Goal: Transaction & Acquisition: Purchase product/service

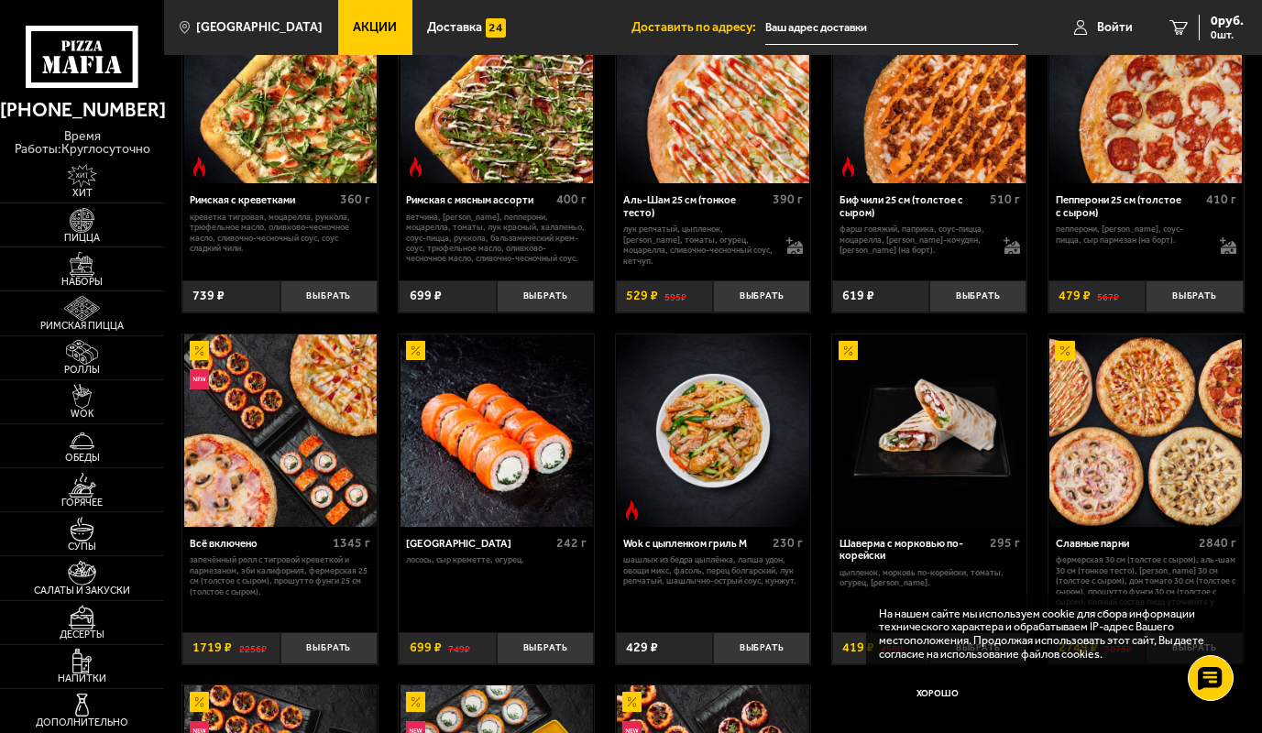
scroll to position [458, 0]
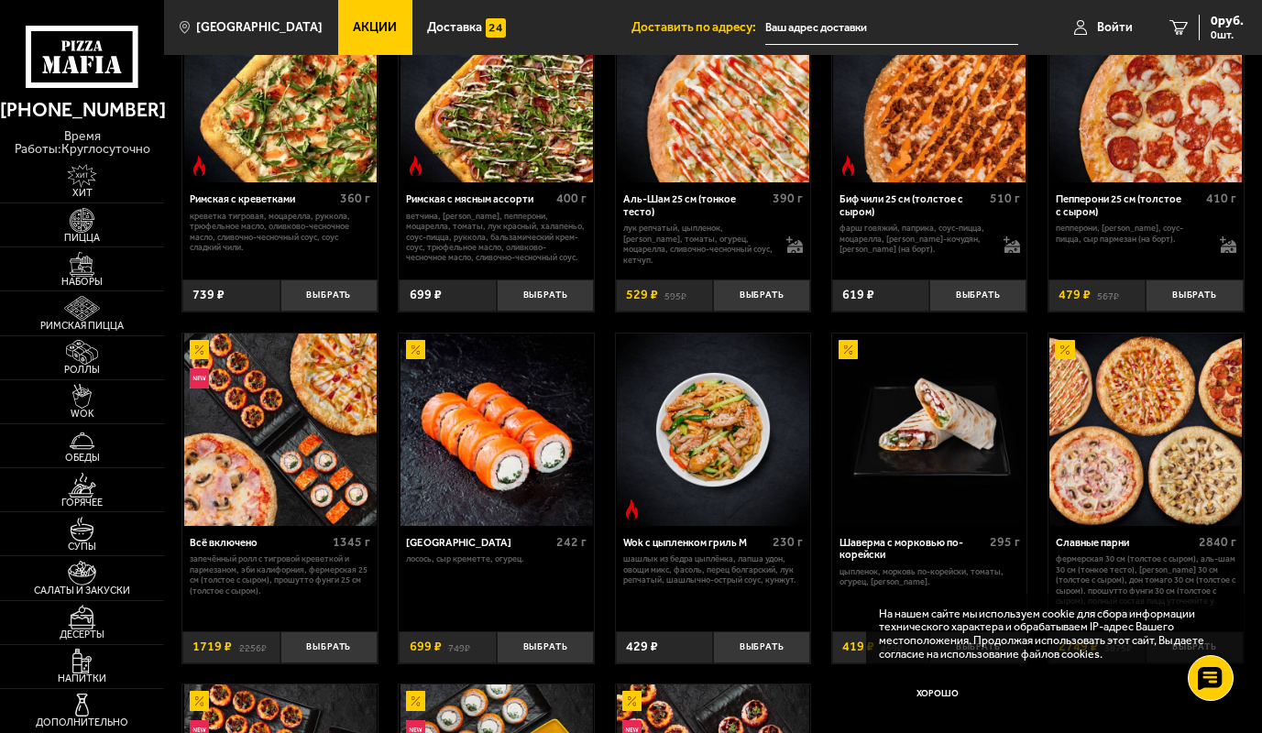
click at [1082, 489] on img at bounding box center [1145, 430] width 192 height 192
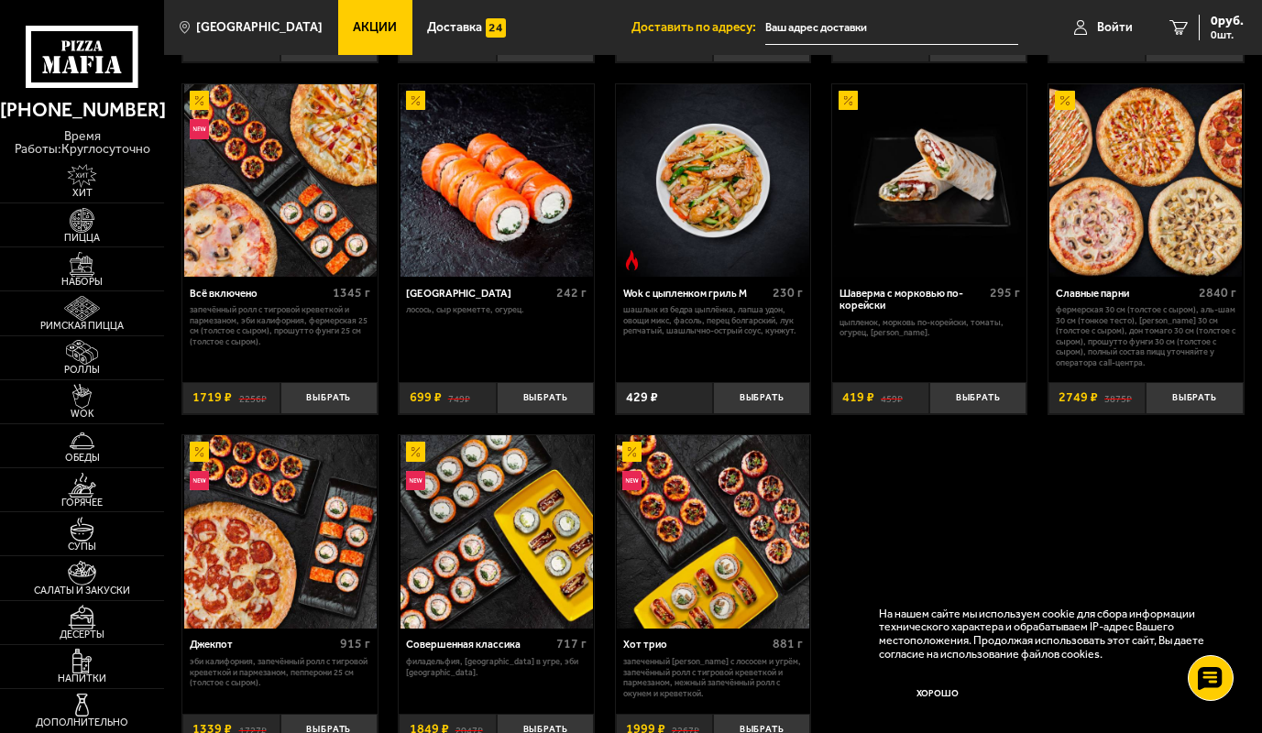
scroll to position [733, 0]
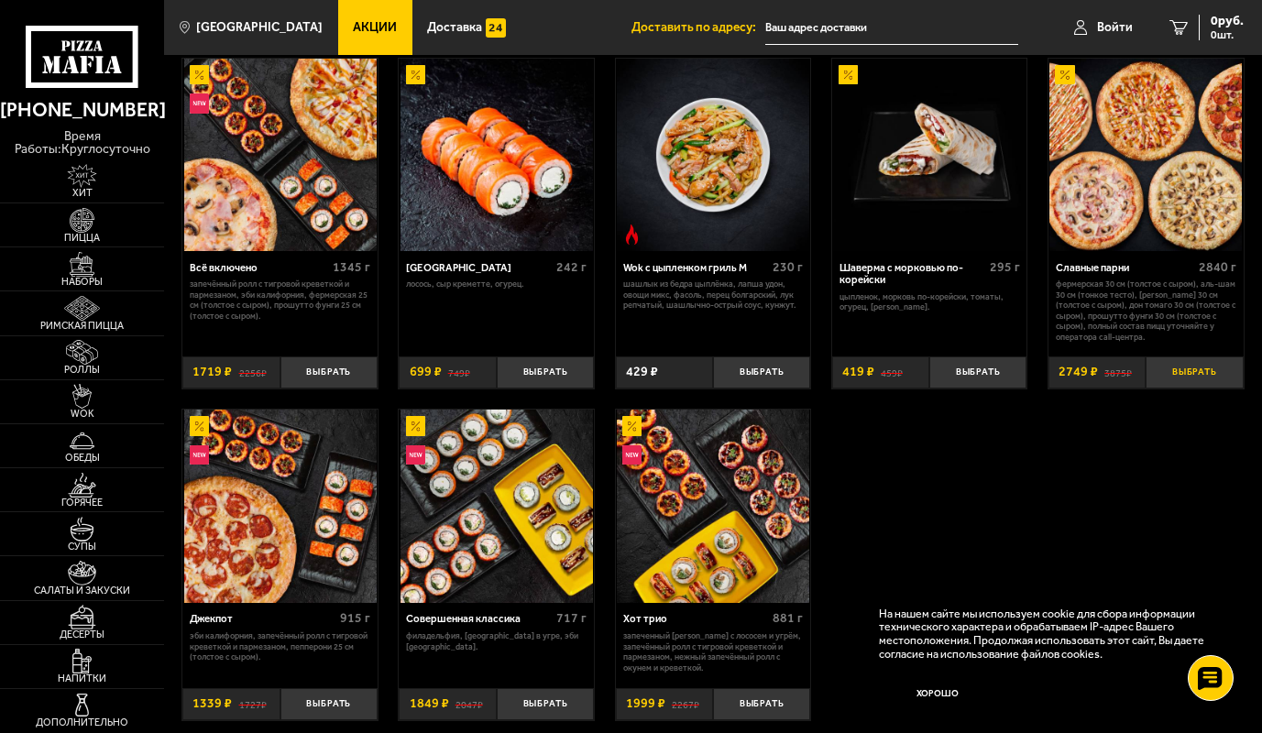
click at [1181, 369] on button "Выбрать" at bounding box center [1194, 373] width 97 height 32
click at [1215, 23] on span "2749 руб." at bounding box center [1216, 21] width 55 height 13
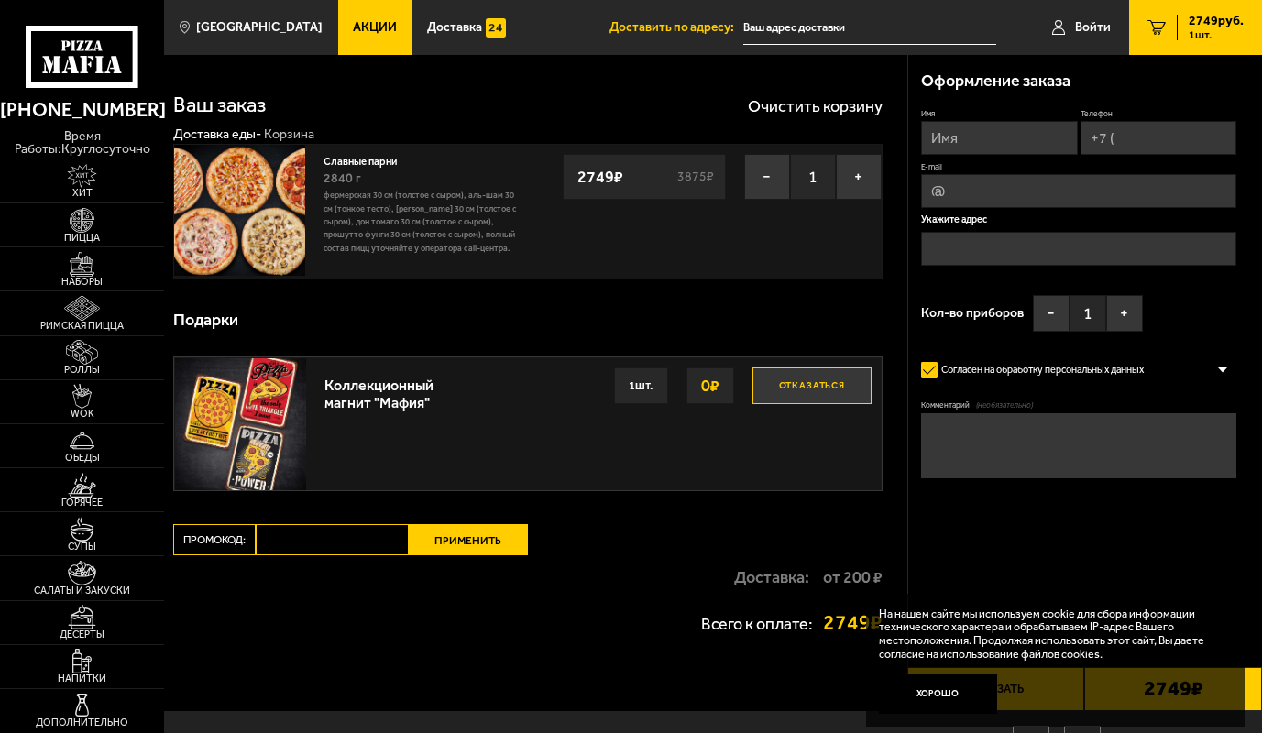
click at [367, 158] on link "Славные парни" at bounding box center [367, 159] width 86 height 16
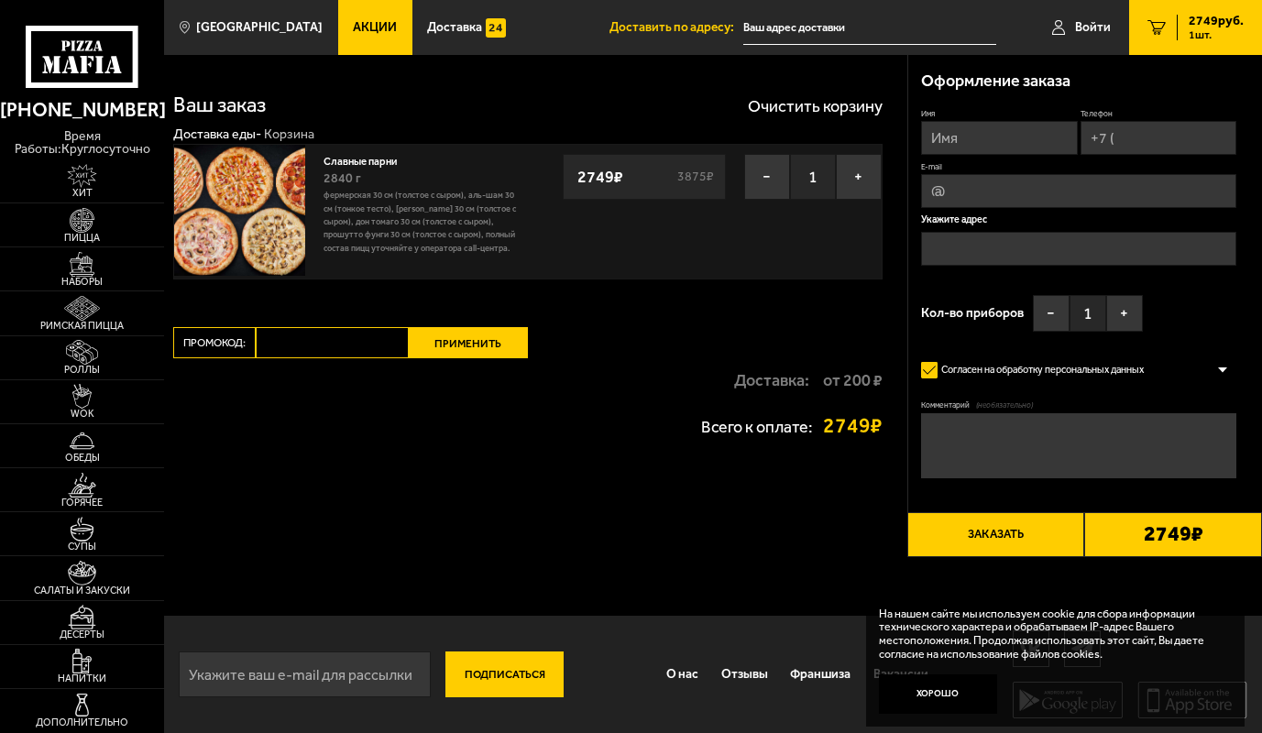
click at [214, 214] on img at bounding box center [239, 210] width 131 height 131
click at [1082, 25] on span "Войти" at bounding box center [1093, 27] width 36 height 13
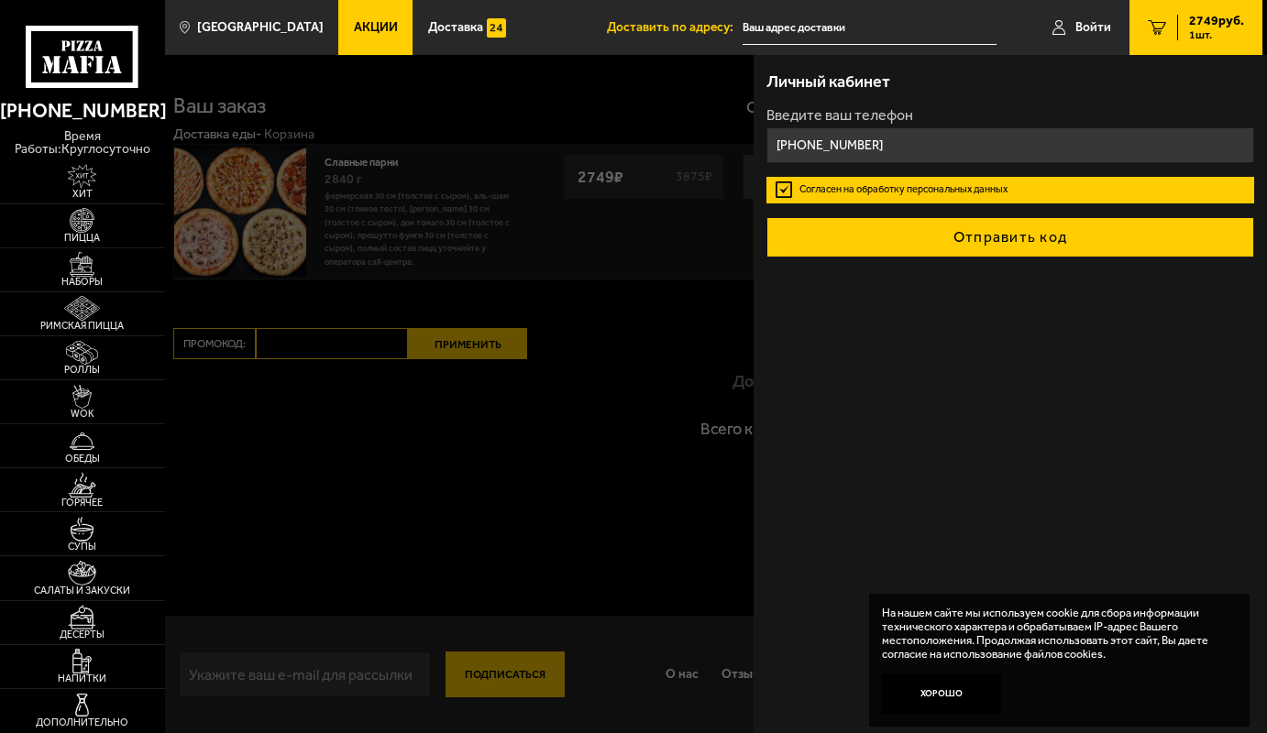
type input "[PHONE_NUMBER]"
click at [963, 233] on button "Отправить код" at bounding box center [1009, 237] width 487 height 40
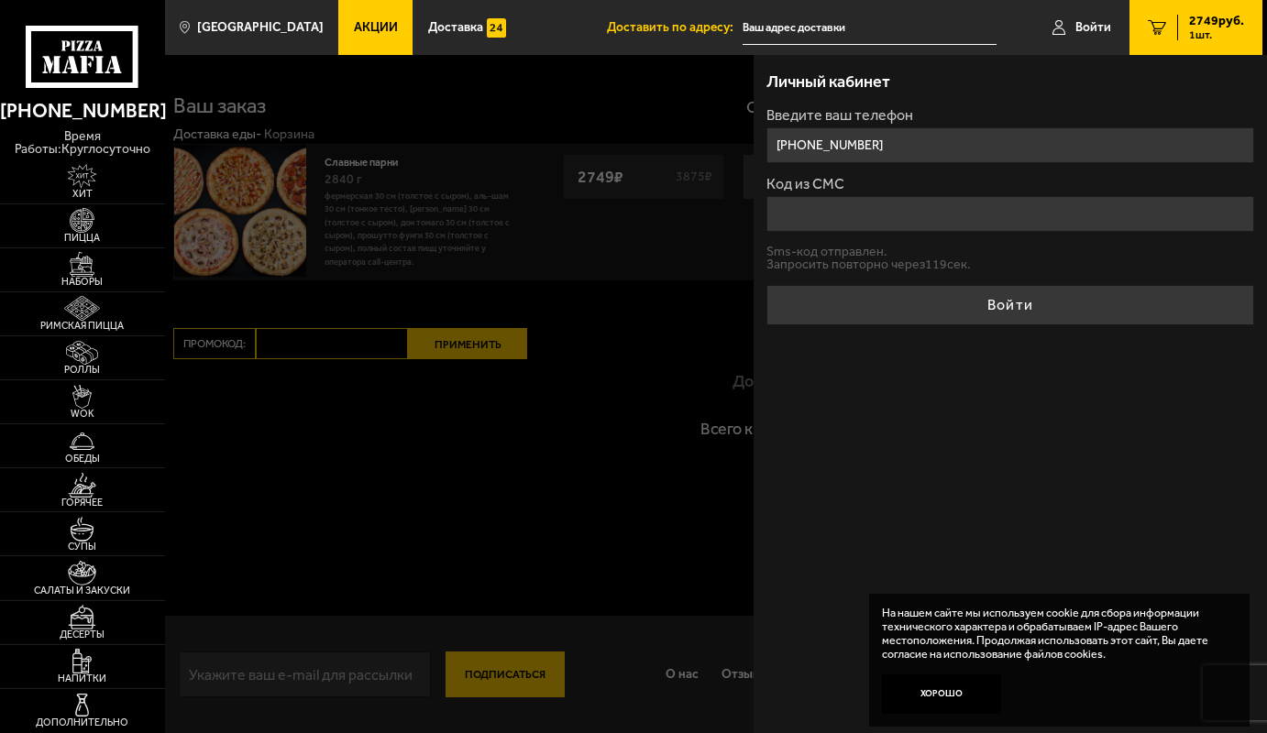
click at [787, 224] on input "Код из СМС" at bounding box center [1009, 214] width 487 height 36
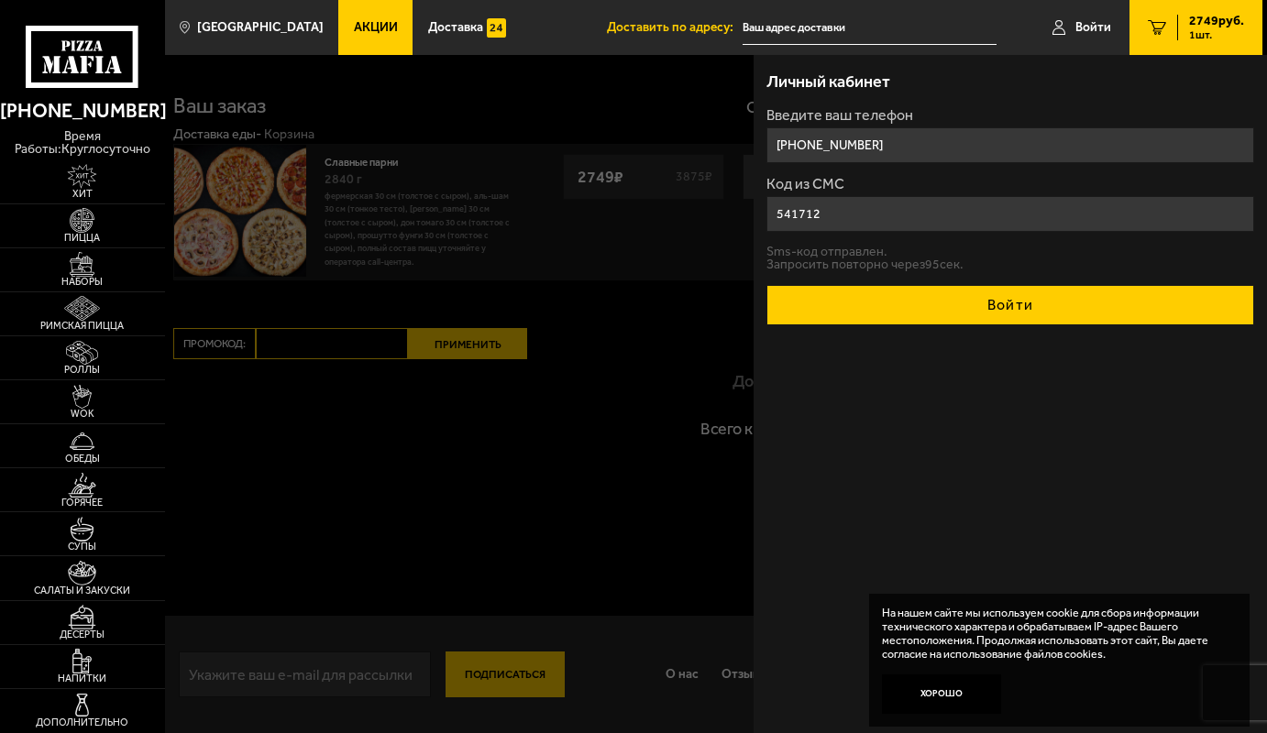
type input "541712"
click at [999, 316] on button "Войти" at bounding box center [1009, 305] width 487 height 40
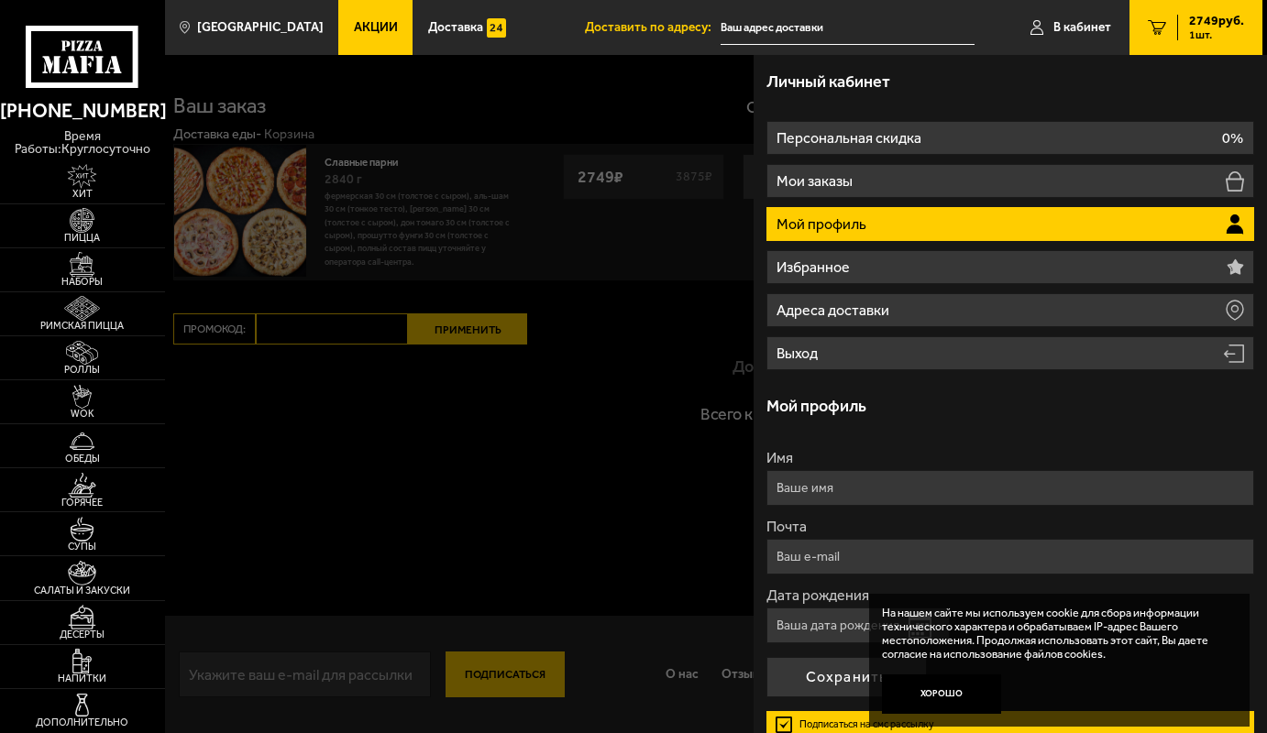
type input "[PHONE_NUMBER]"
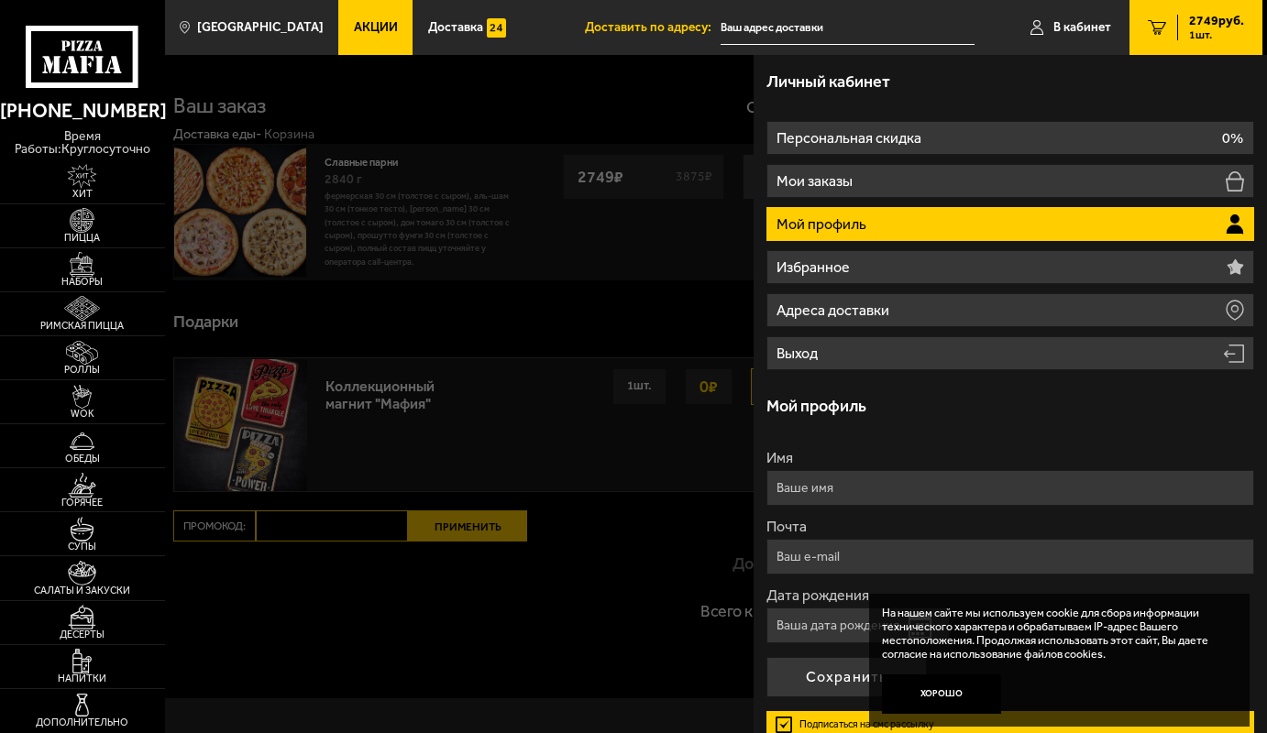
click at [795, 490] on input "Имя" at bounding box center [1009, 488] width 487 height 36
type input "[PERSON_NAME]"
click at [834, 557] on input "Почта" at bounding box center [1009, 557] width 487 height 36
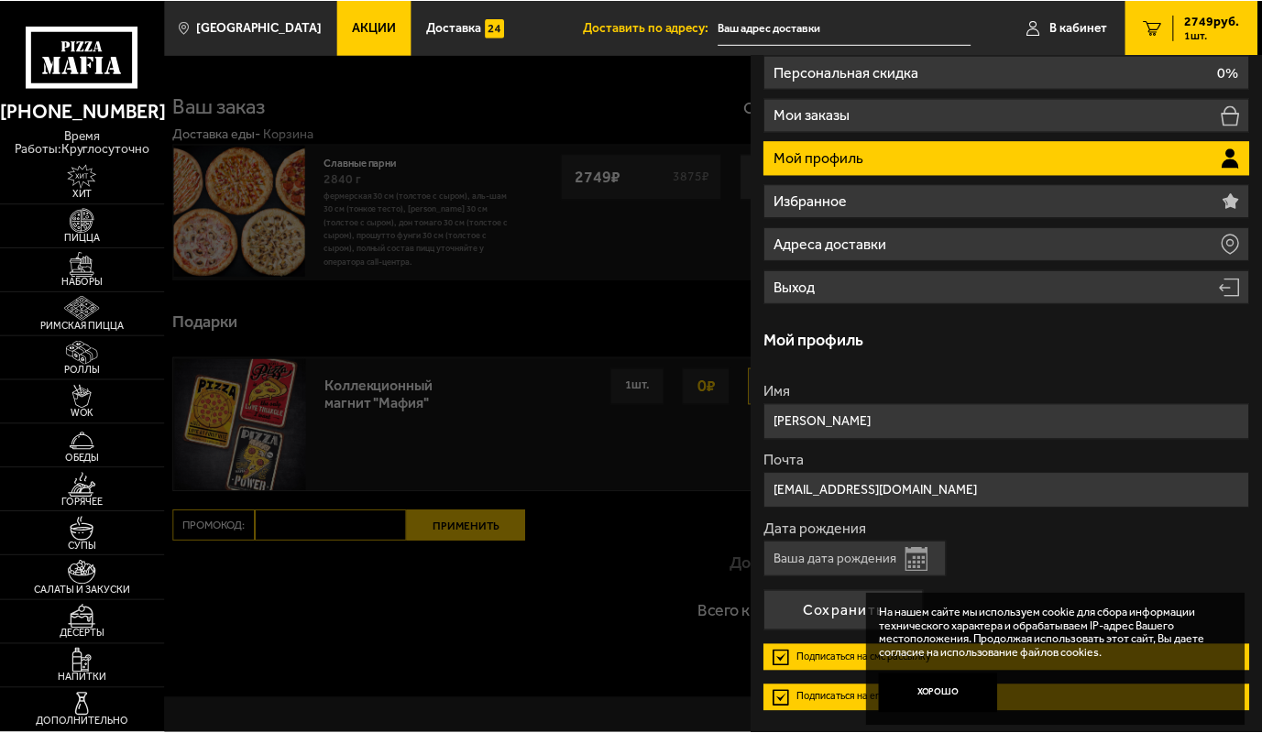
scroll to position [132, 0]
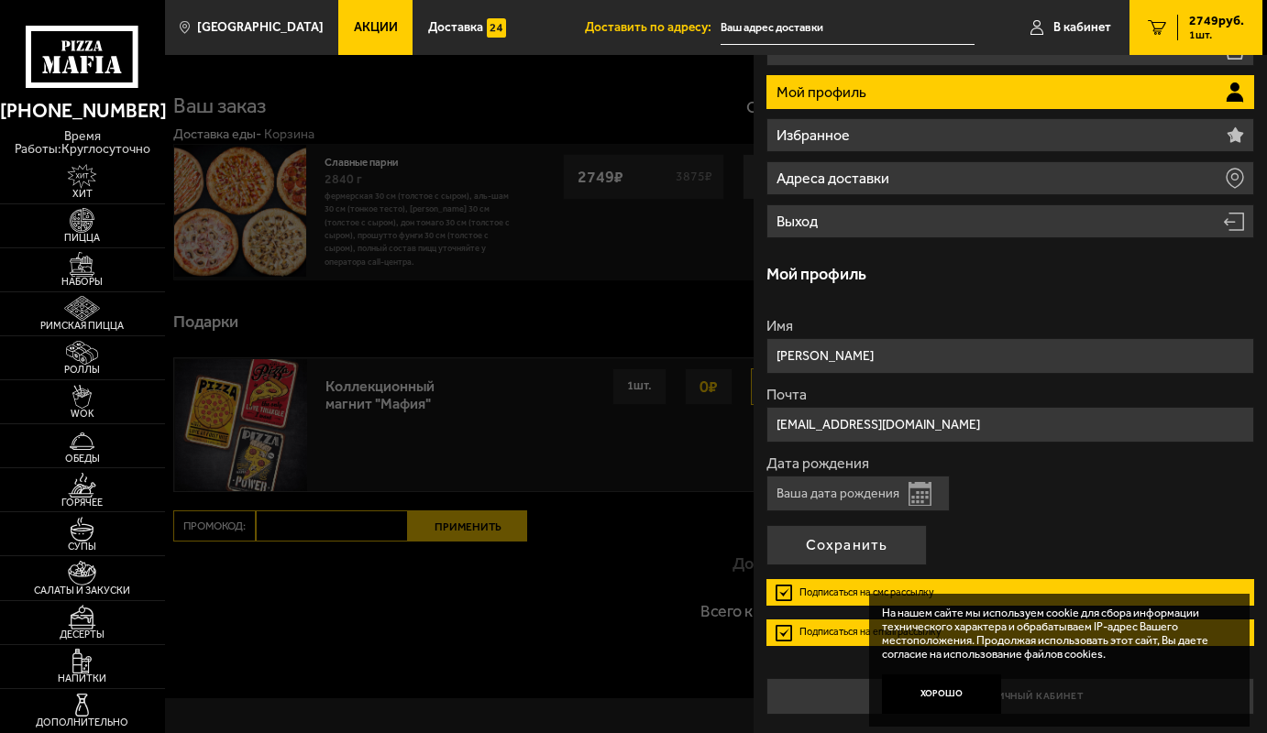
type input "[EMAIL_ADDRESS][DOMAIN_NAME]"
click at [792, 491] on input "Дата рождения" at bounding box center [857, 494] width 183 height 36
type input "[DATE]"
click at [804, 539] on button "Сохранить" at bounding box center [846, 545] width 160 height 40
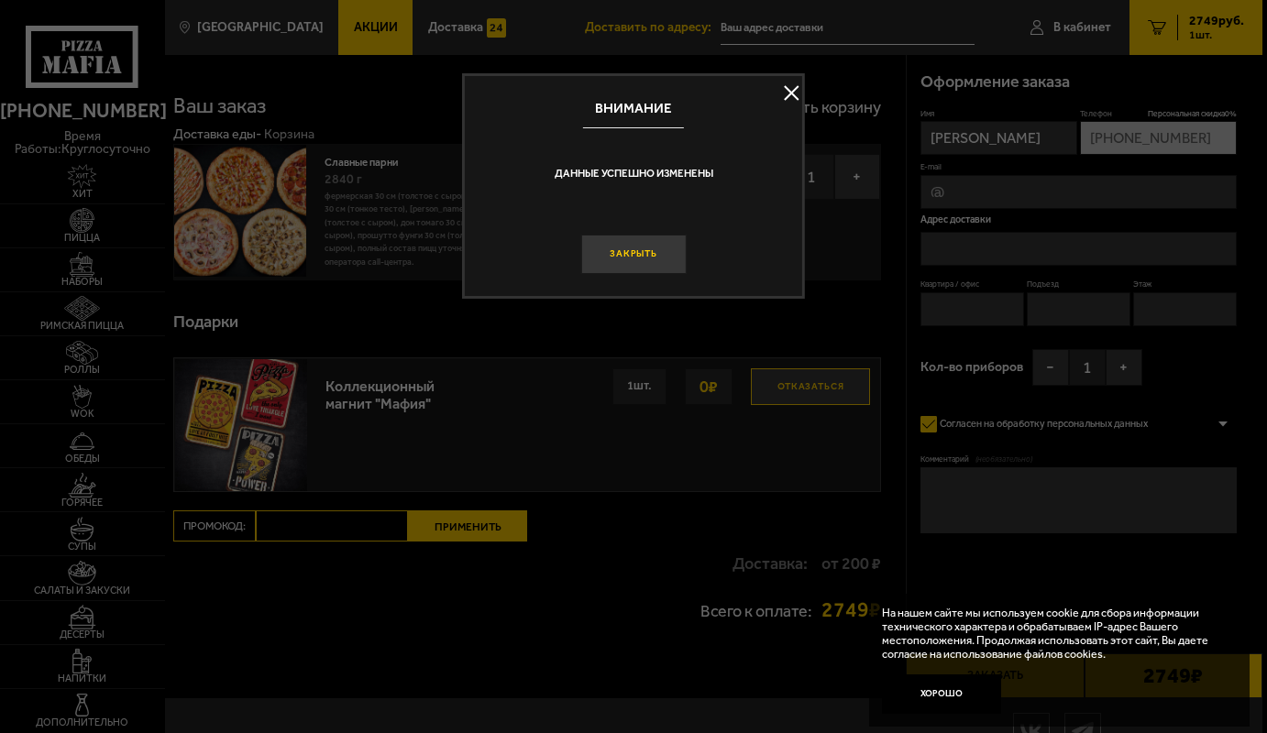
click at [643, 255] on button "Закрыть" at bounding box center [632, 254] width 105 height 39
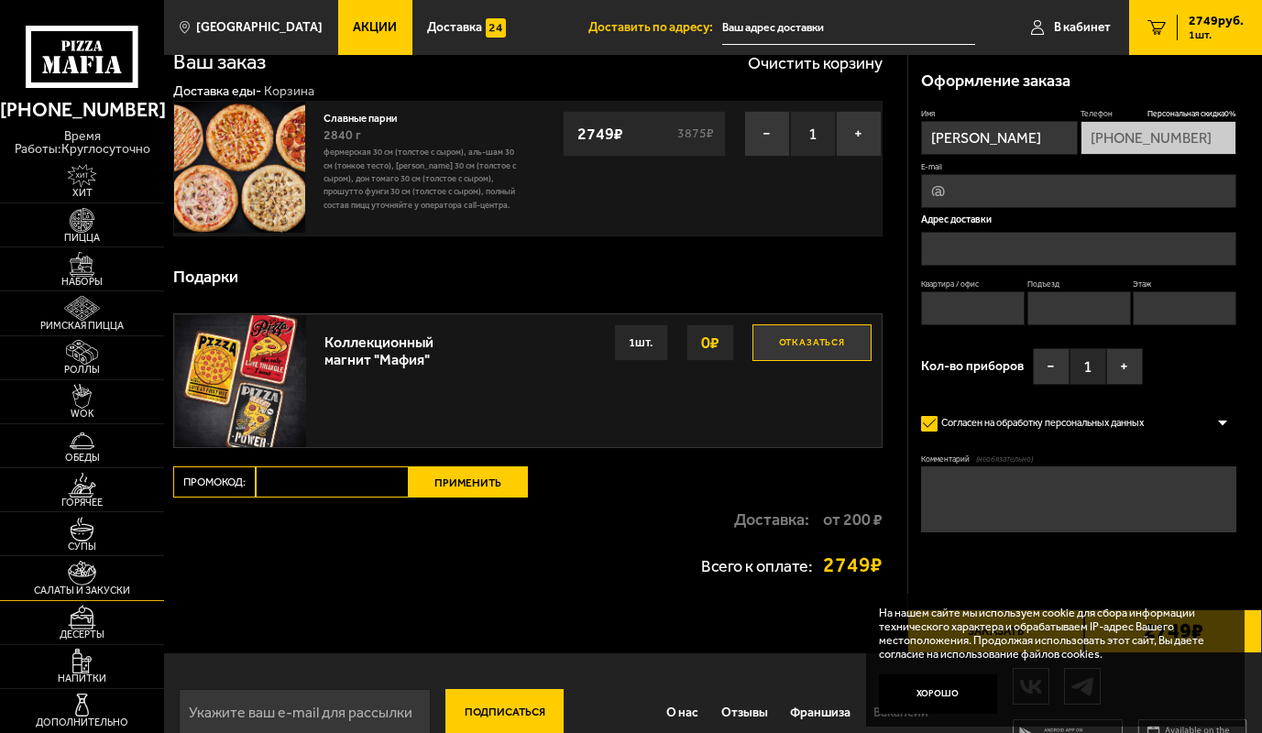
scroll to position [83, 0]
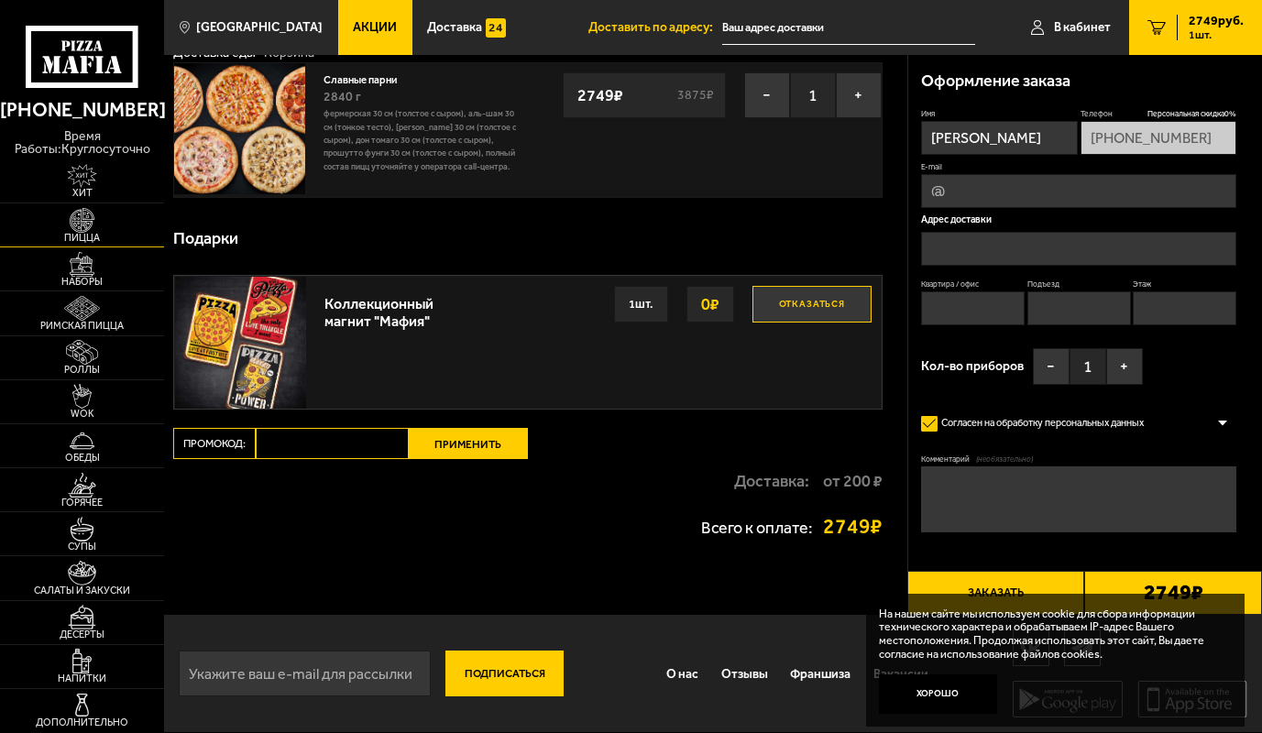
click at [86, 209] on img at bounding box center [82, 220] width 50 height 25
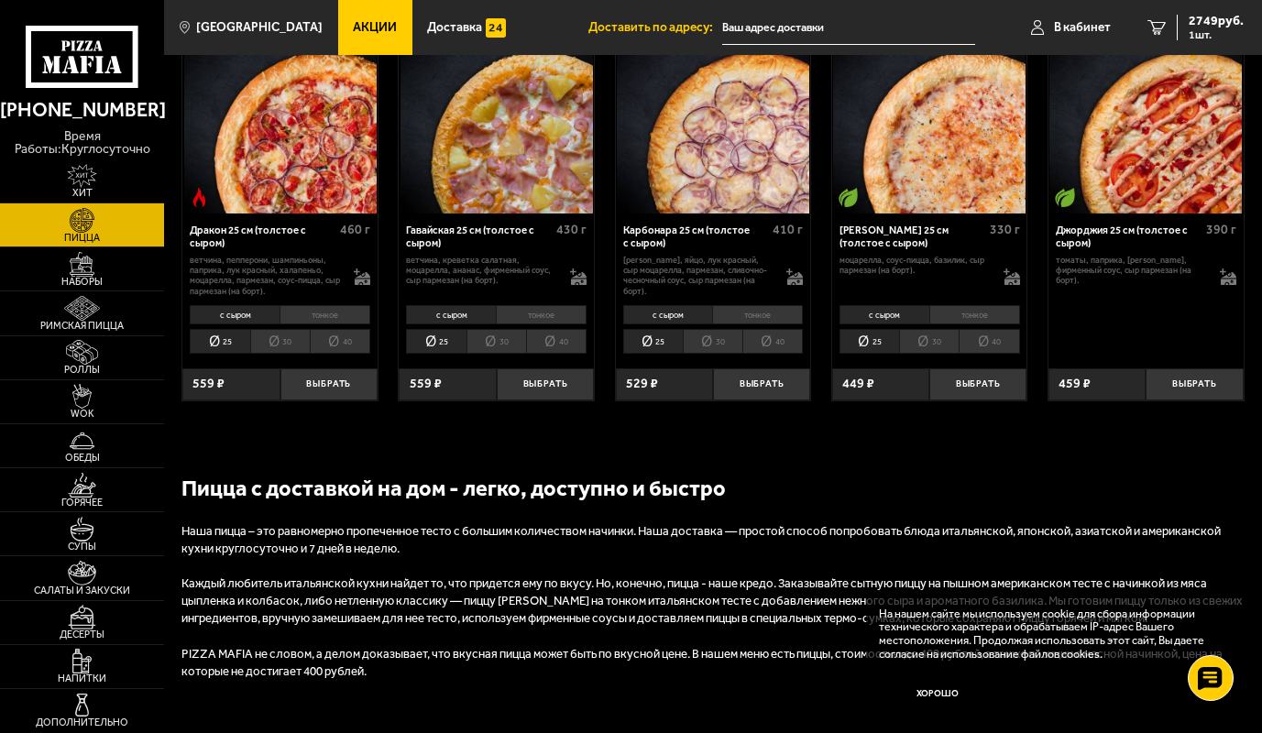
scroll to position [2200, 0]
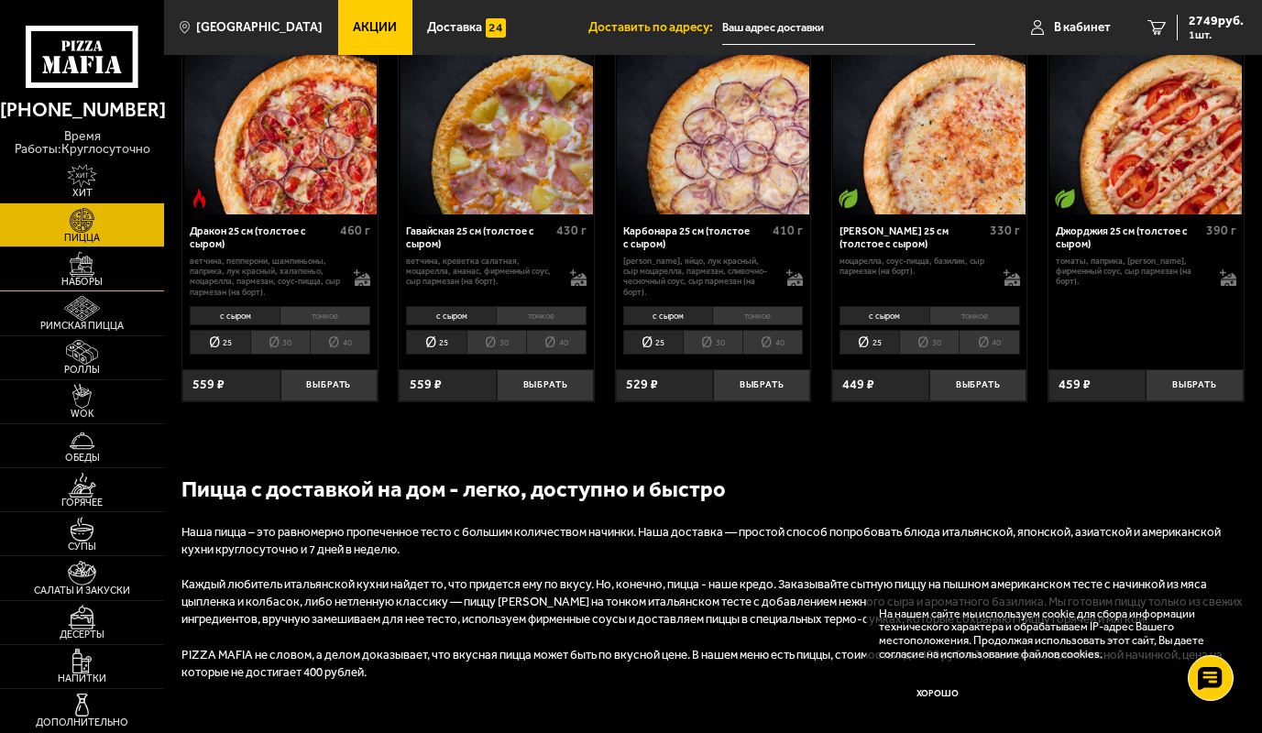
click at [81, 255] on img at bounding box center [82, 264] width 50 height 25
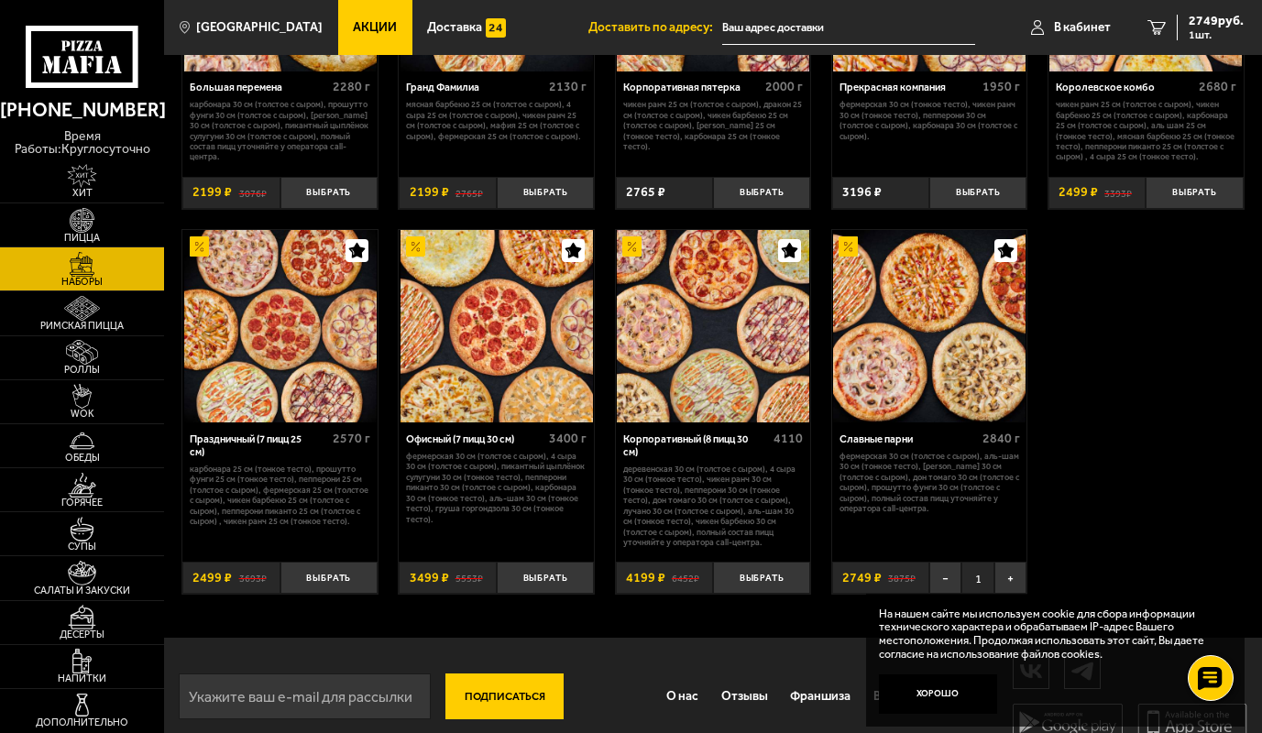
scroll to position [1966, 0]
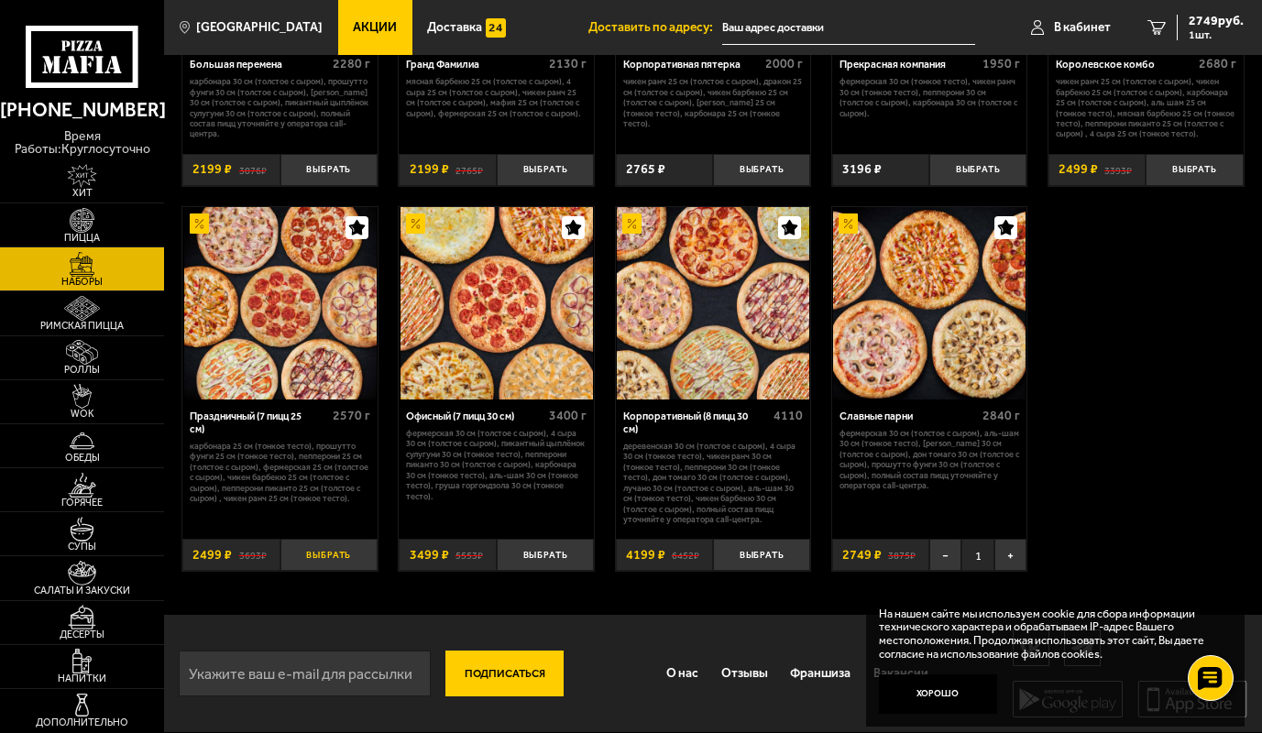
click at [300, 554] on button "Выбрать" at bounding box center [328, 555] width 97 height 32
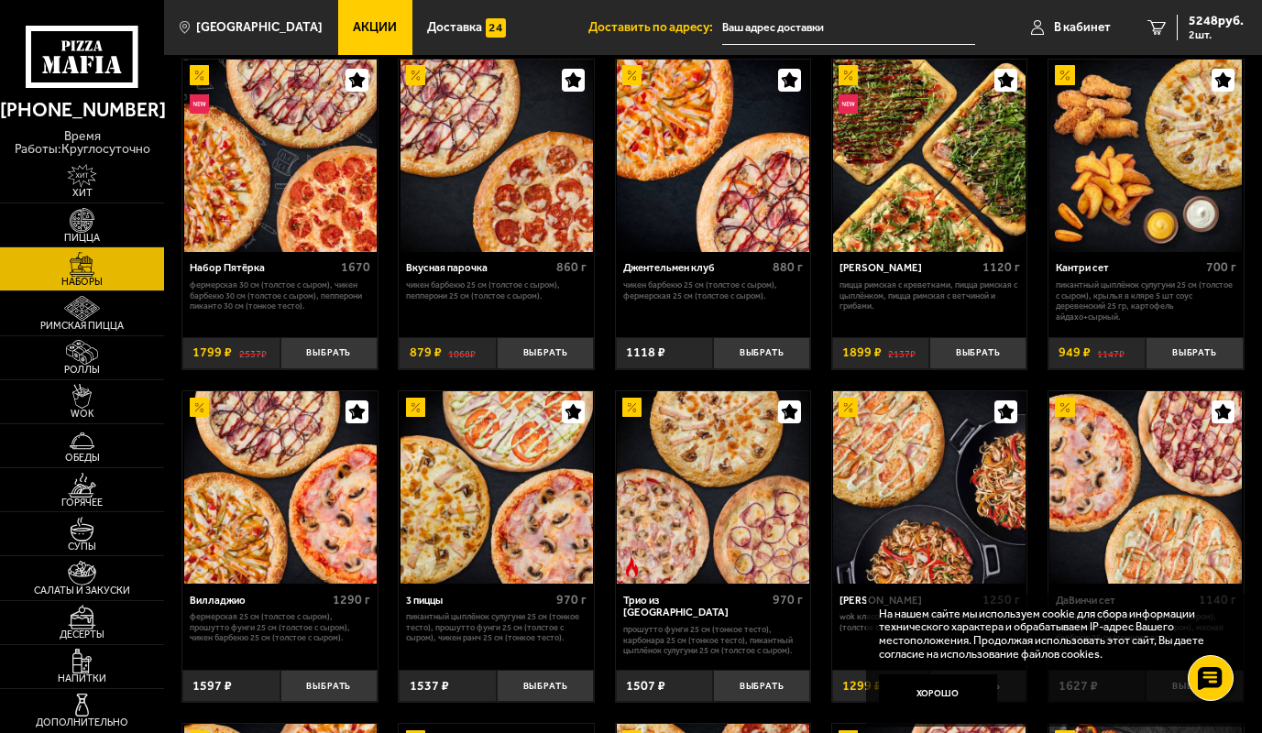
scroll to position [0, 0]
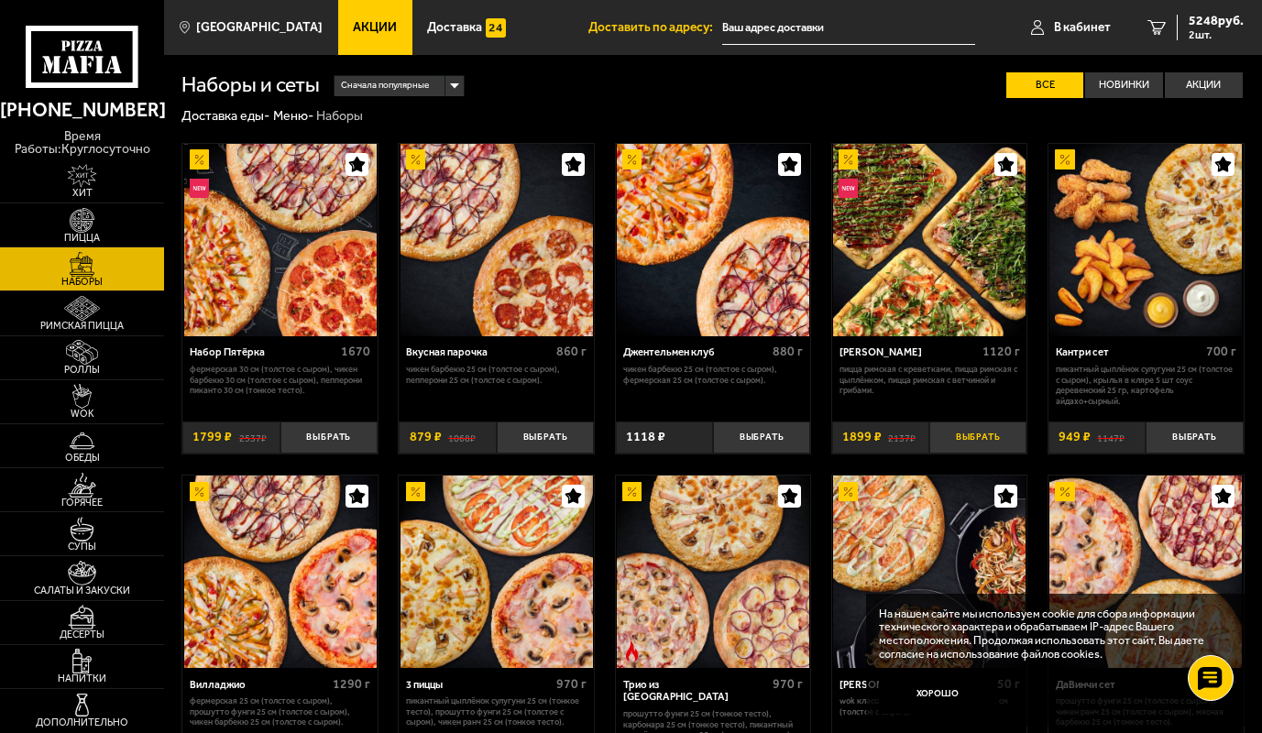
click at [961, 435] on button "Выбрать" at bounding box center [977, 438] width 97 height 32
click at [1207, 35] on span "3 шт." at bounding box center [1216, 34] width 55 height 11
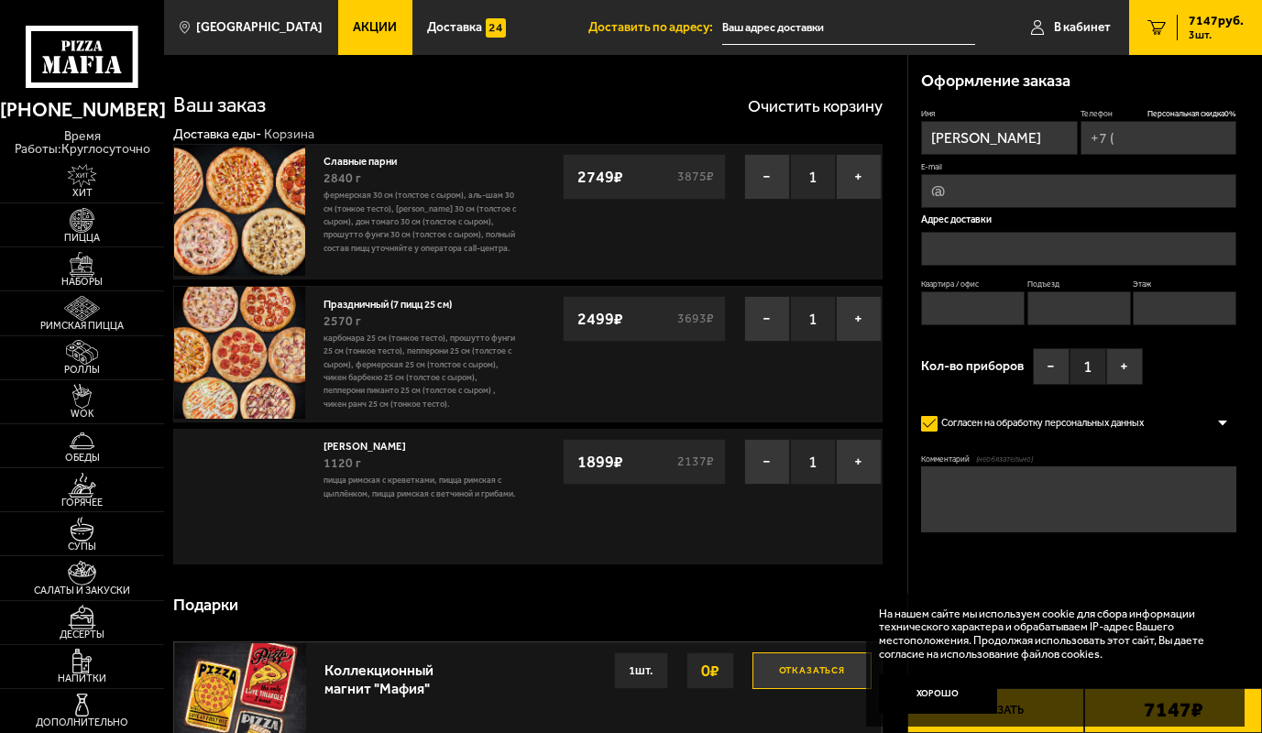
type input "[PHONE_NUMBER]"
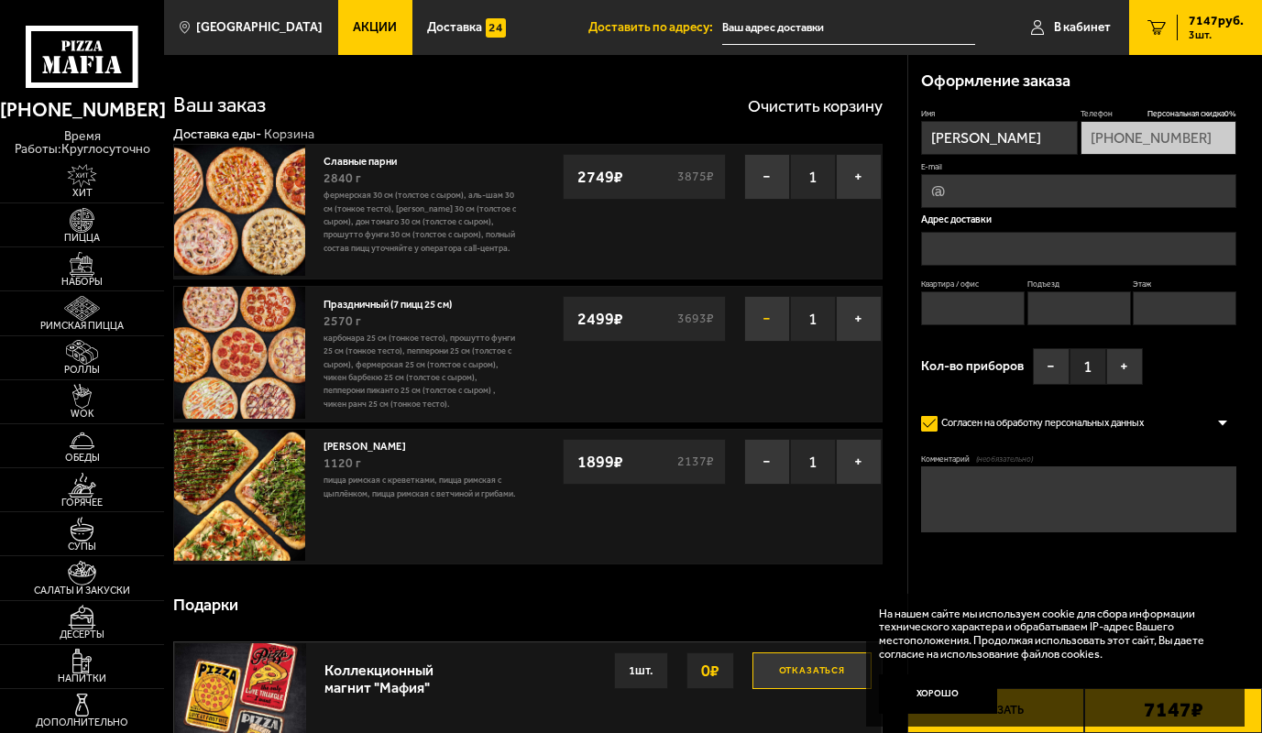
click at [757, 324] on button "−" at bounding box center [767, 319] width 46 height 46
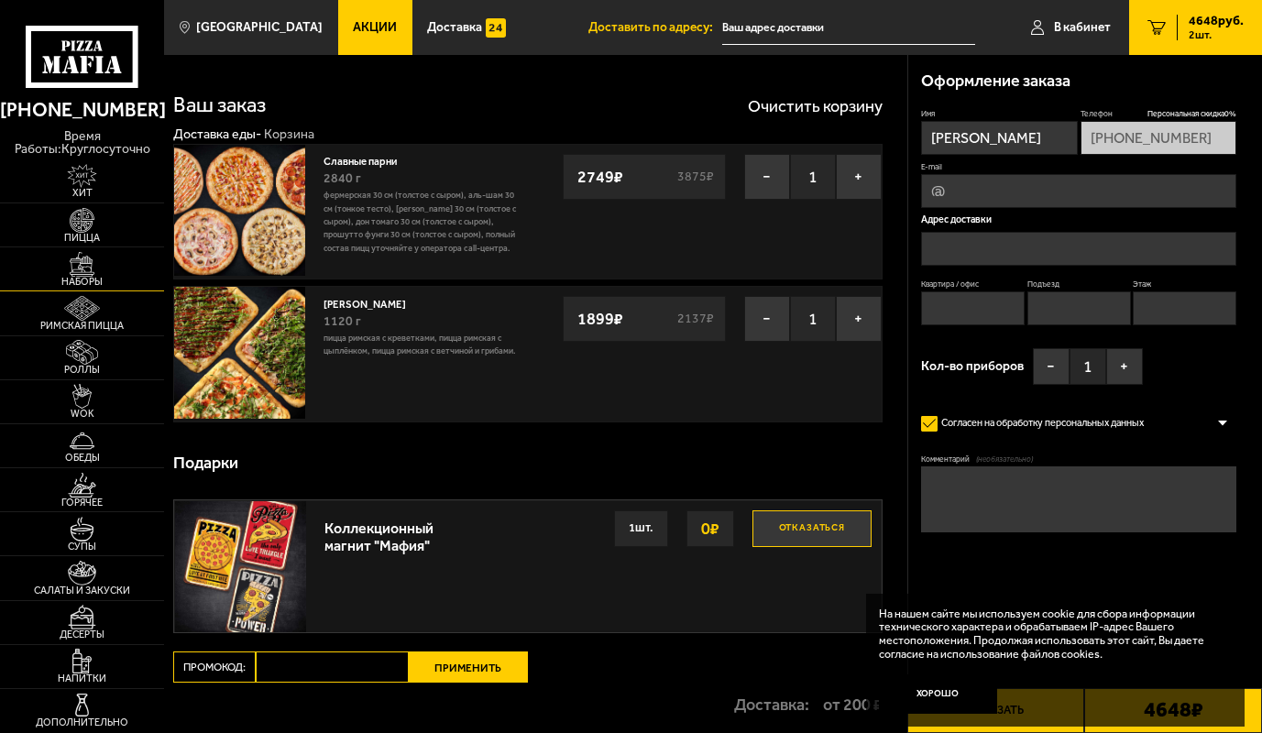
click at [82, 269] on img at bounding box center [82, 264] width 50 height 25
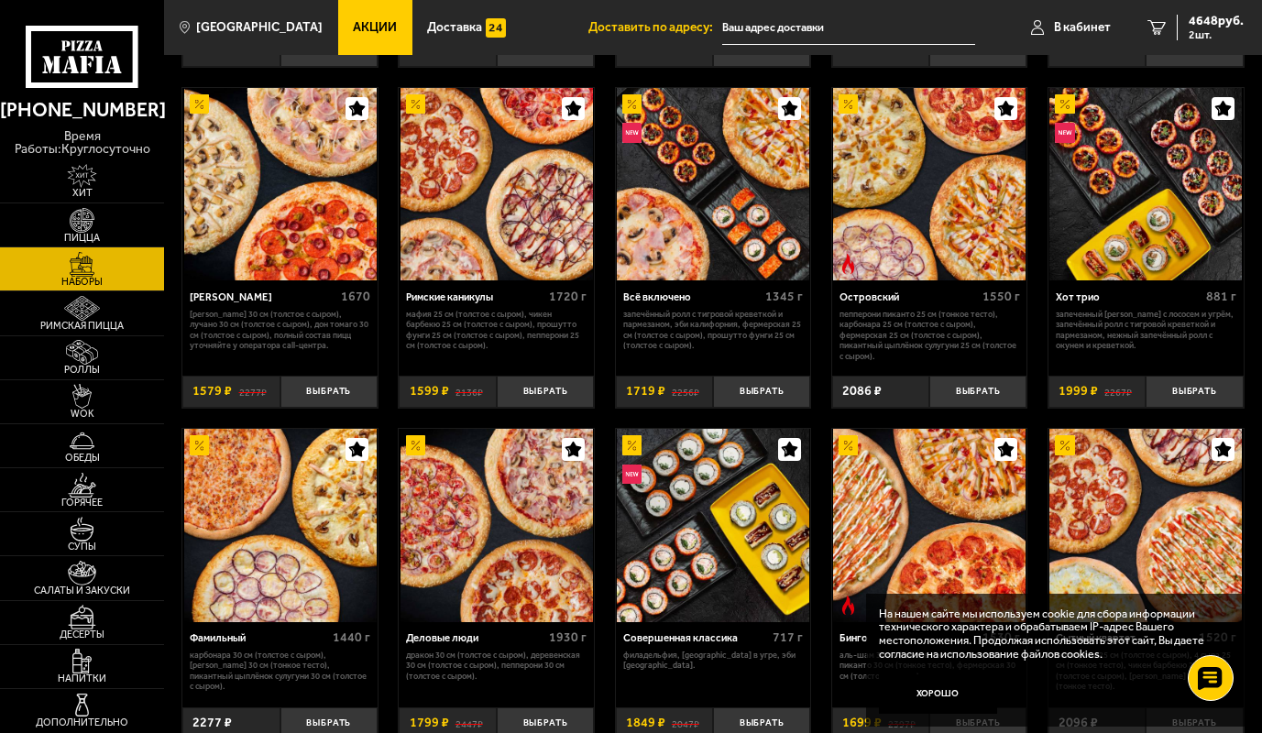
scroll to position [1008, 0]
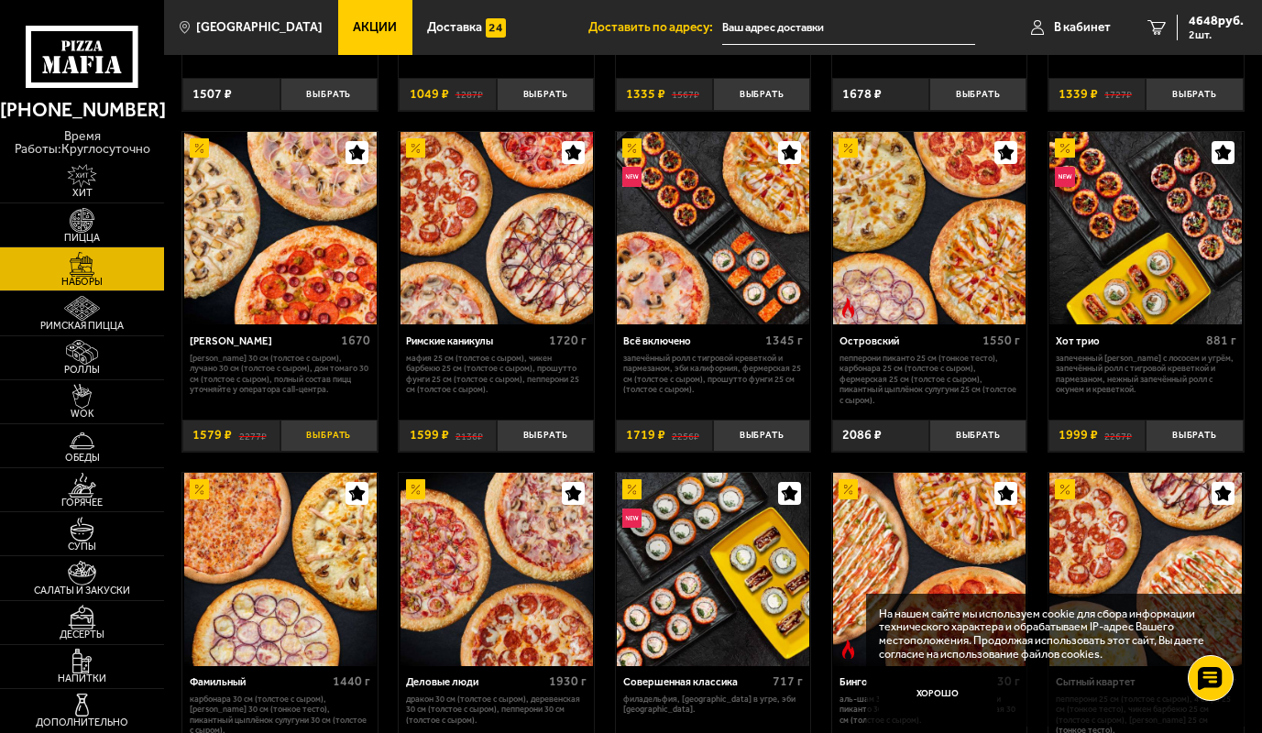
click at [344, 441] on button "Выбрать" at bounding box center [328, 436] width 97 height 32
click at [1209, 27] on span "6227 руб." at bounding box center [1216, 21] width 55 height 13
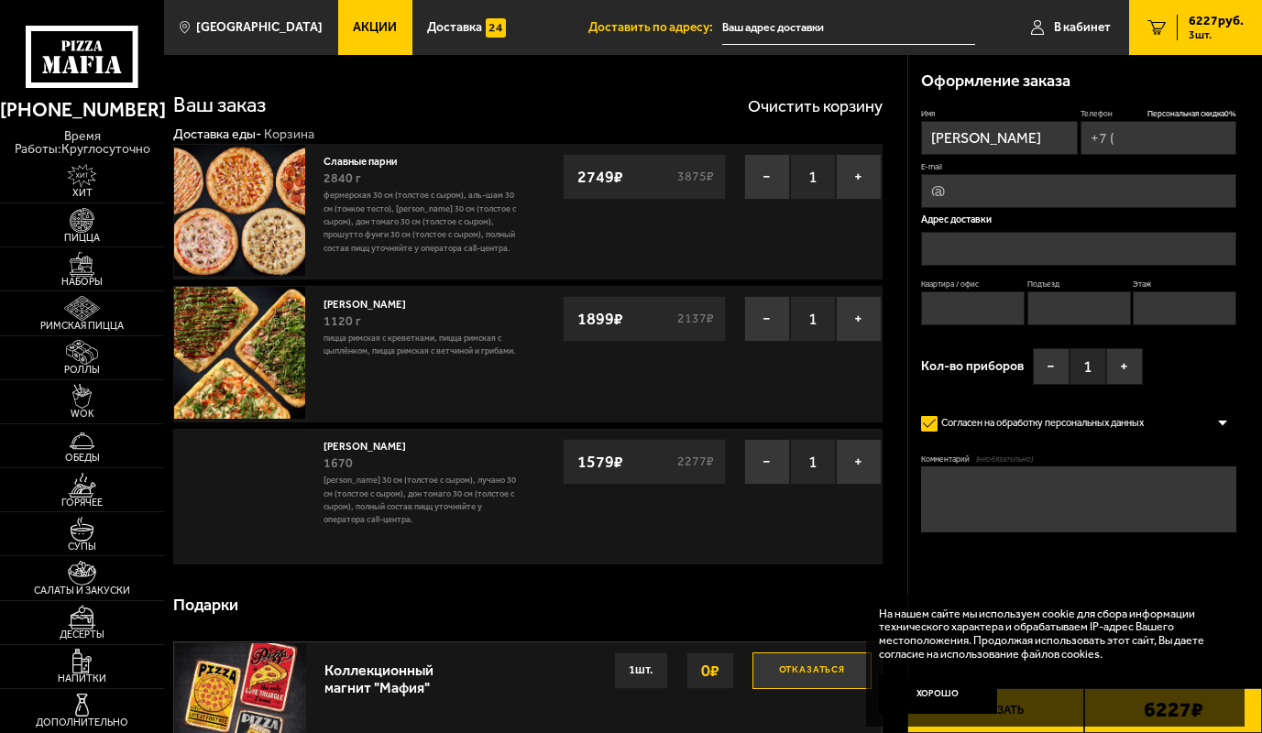
type input "[PHONE_NUMBER]"
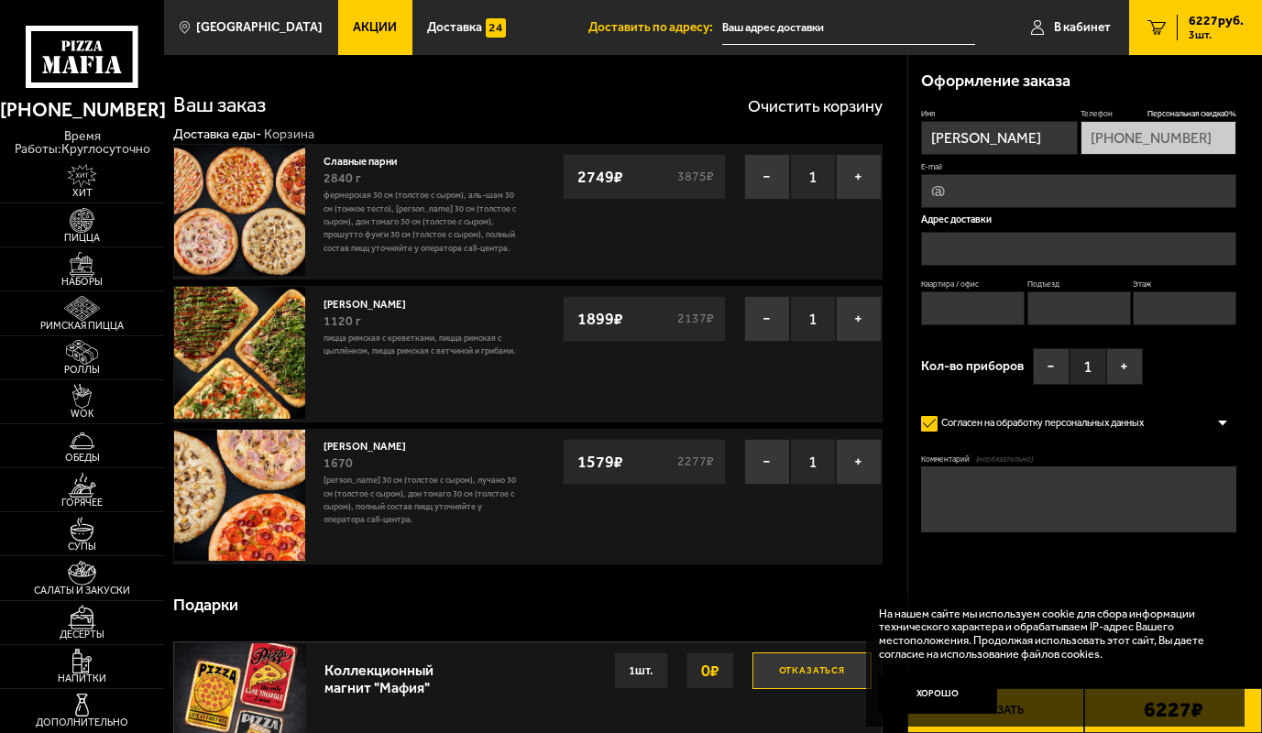
click at [946, 247] on input "text" at bounding box center [1078, 249] width 315 height 34
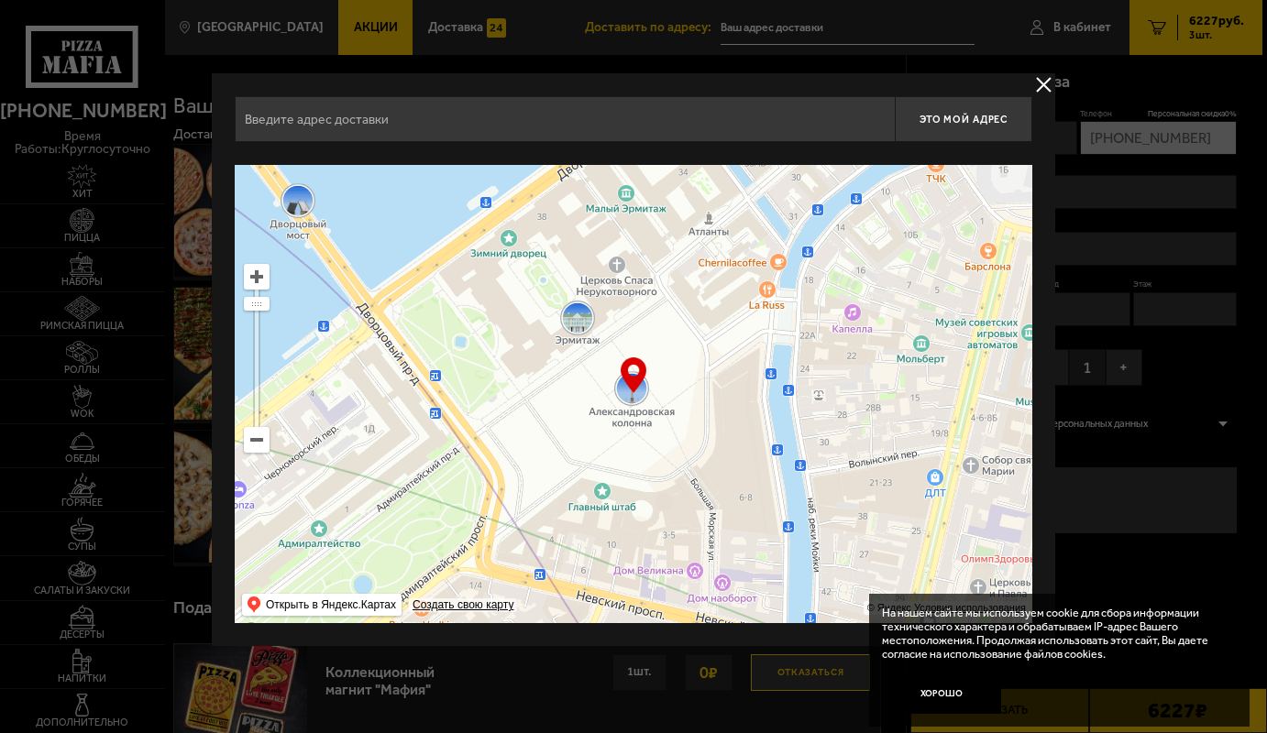
click at [248, 444] on ymaps at bounding box center [257, 440] width 24 height 24
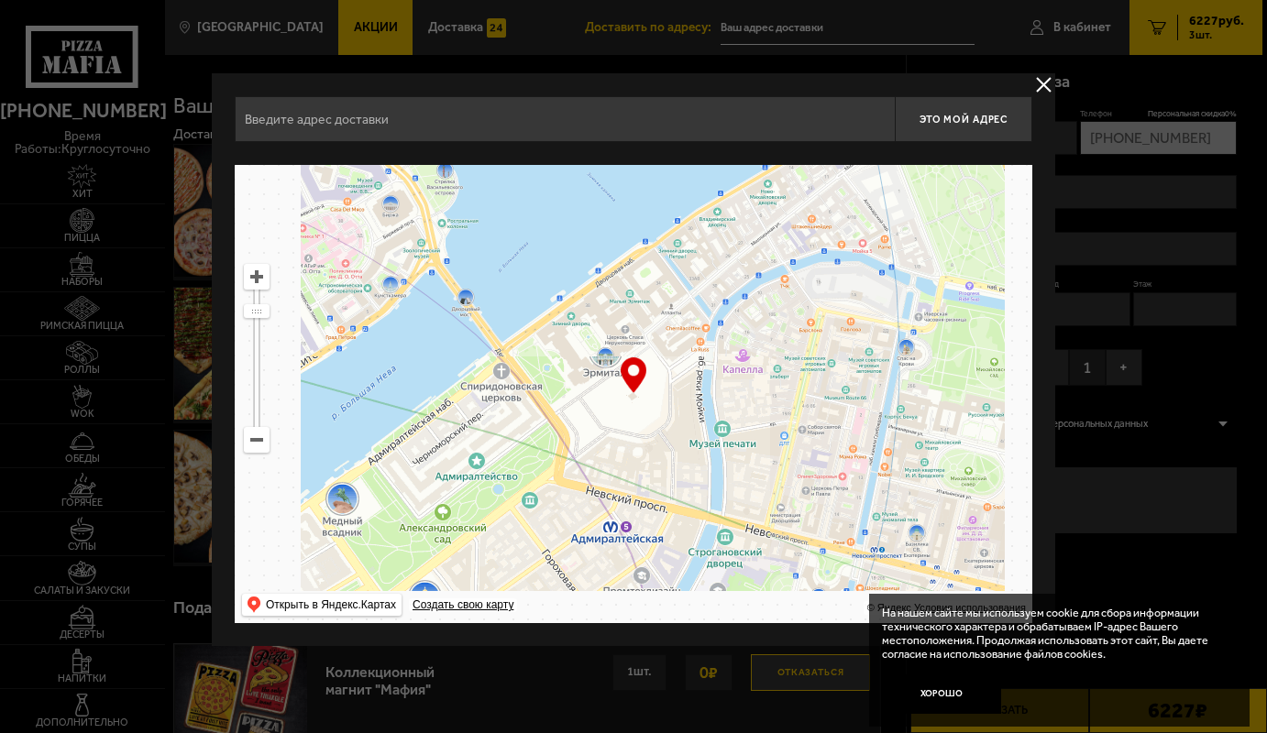
click at [248, 444] on ymaps at bounding box center [257, 440] width 24 height 24
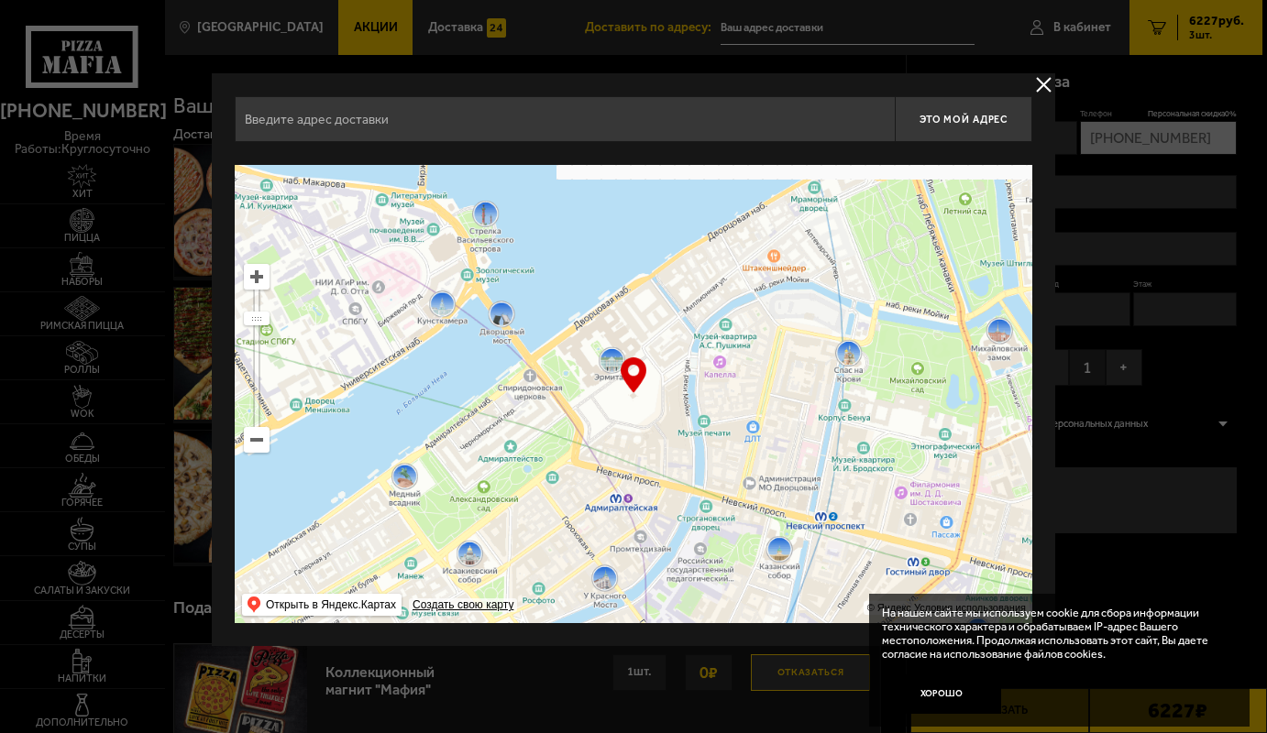
click at [248, 444] on ymaps at bounding box center [257, 440] width 24 height 24
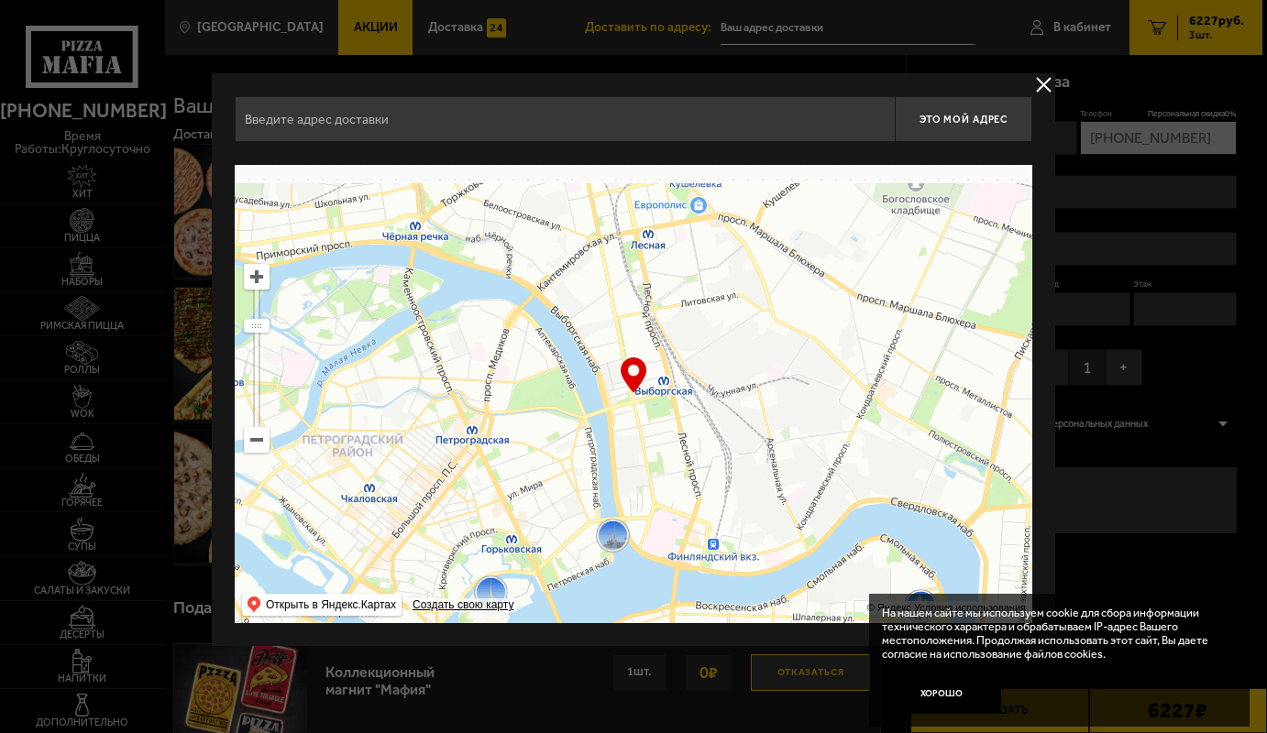
drag, startPoint x: 706, startPoint y: 214, endPoint x: 563, endPoint y: 556, distance: 370.6
click at [563, 556] on ymaps at bounding box center [633, 394] width 797 height 458
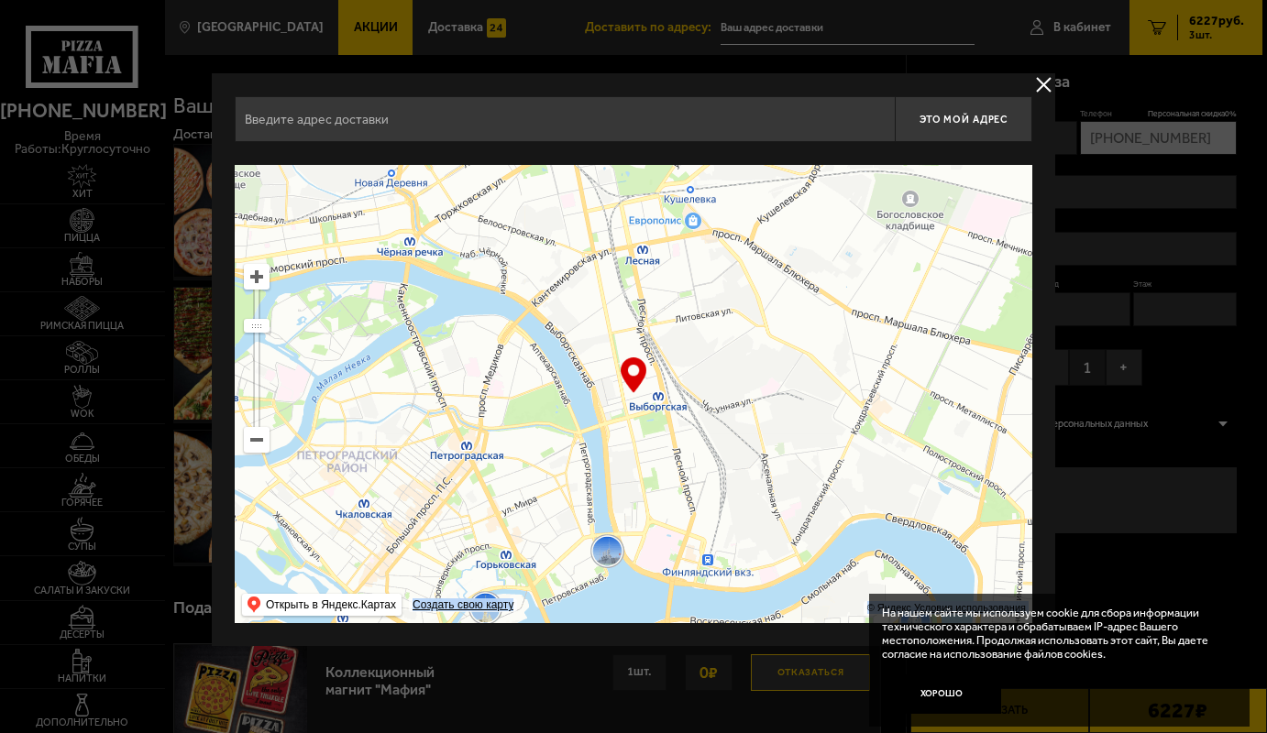
drag, startPoint x: 631, startPoint y: 375, endPoint x: 654, endPoint y: 368, distance: 24.9
click at [654, 368] on div "… © Яндекс Условия использования Открыть в Яндекс.Картах Создать свою карту" at bounding box center [633, 394] width 797 height 458
click at [260, 275] on ymaps at bounding box center [257, 277] width 24 height 24
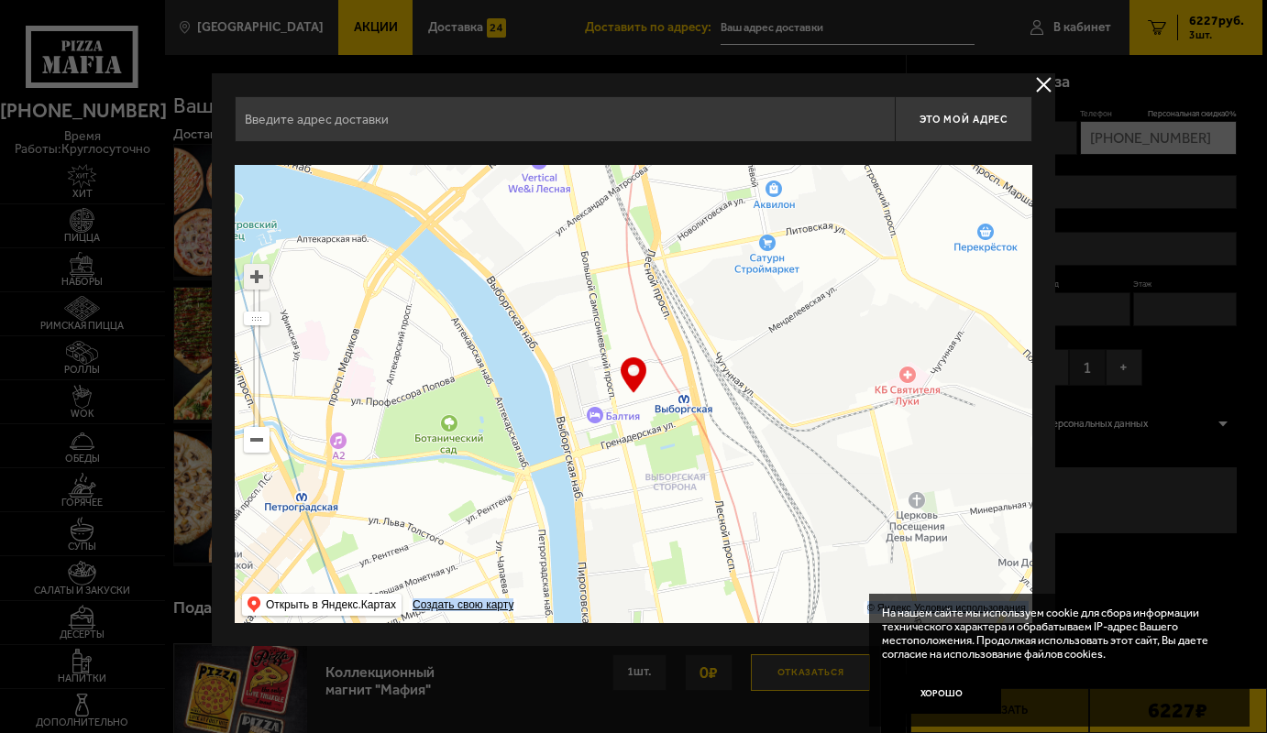
click at [260, 275] on ymaps at bounding box center [257, 277] width 24 height 24
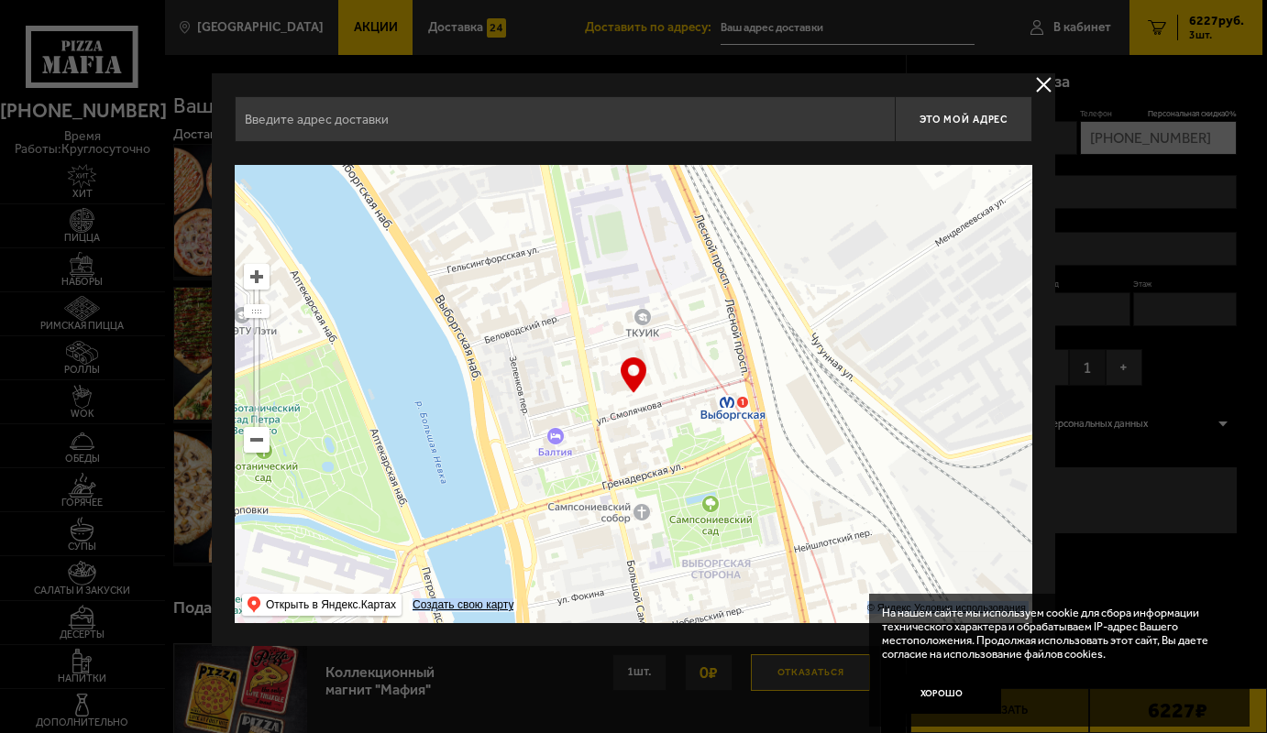
click at [853, 368] on ymaps at bounding box center [633, 394] width 797 height 458
click at [291, 127] on input "text" at bounding box center [565, 119] width 660 height 46
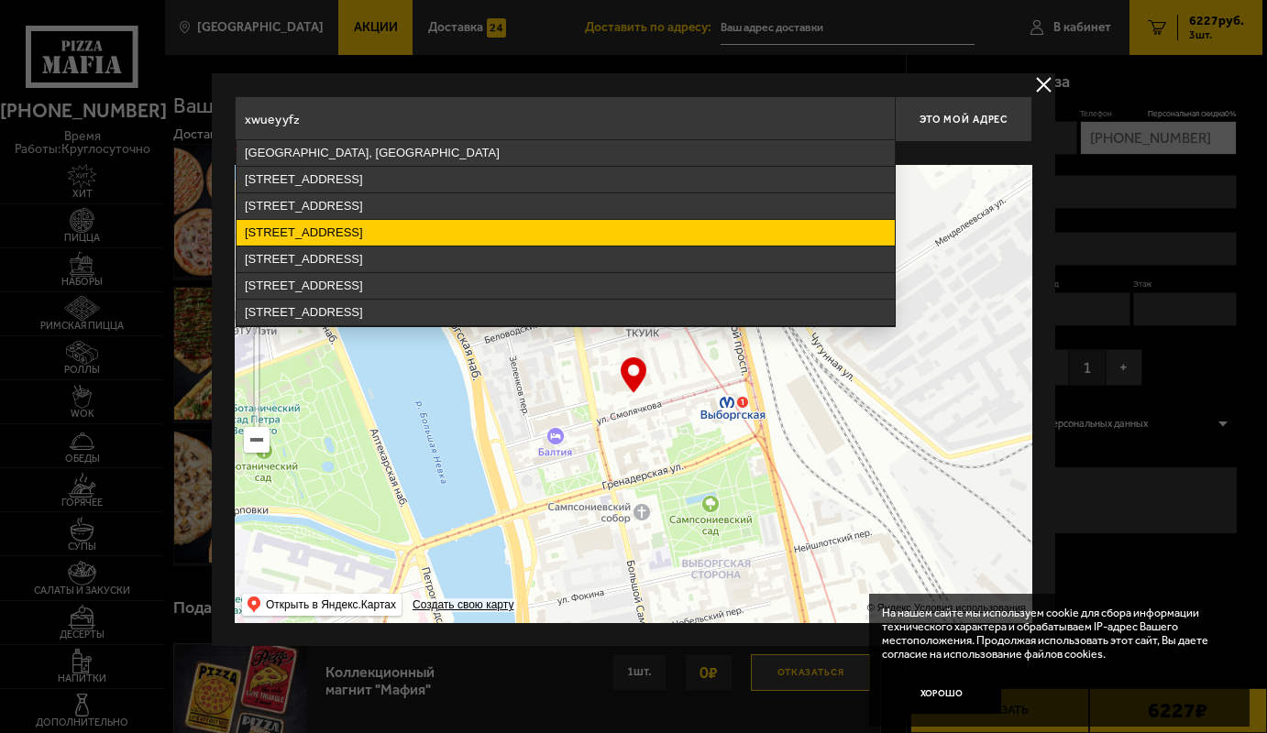
click at [356, 242] on ymaps "[STREET_ADDRESS]" at bounding box center [565, 233] width 658 height 26
type input "[STREET_ADDRESS]"
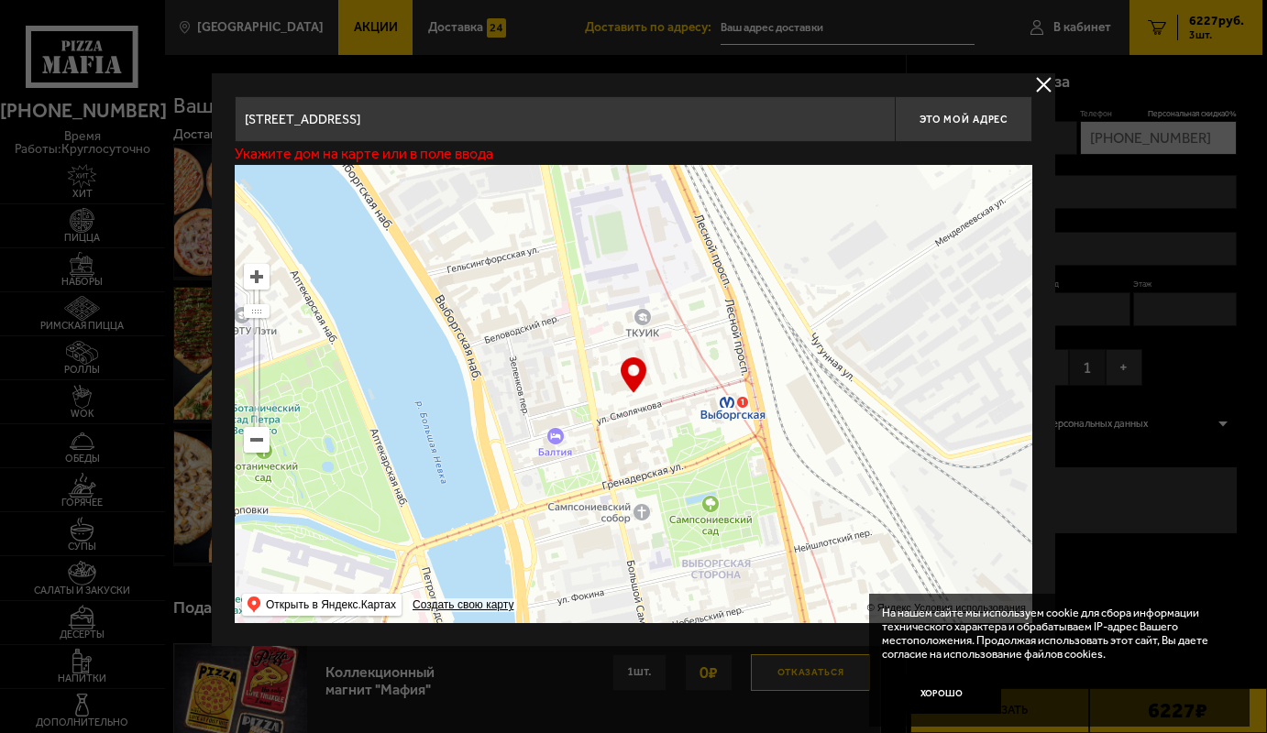
type input "[STREET_ADDRESS]"
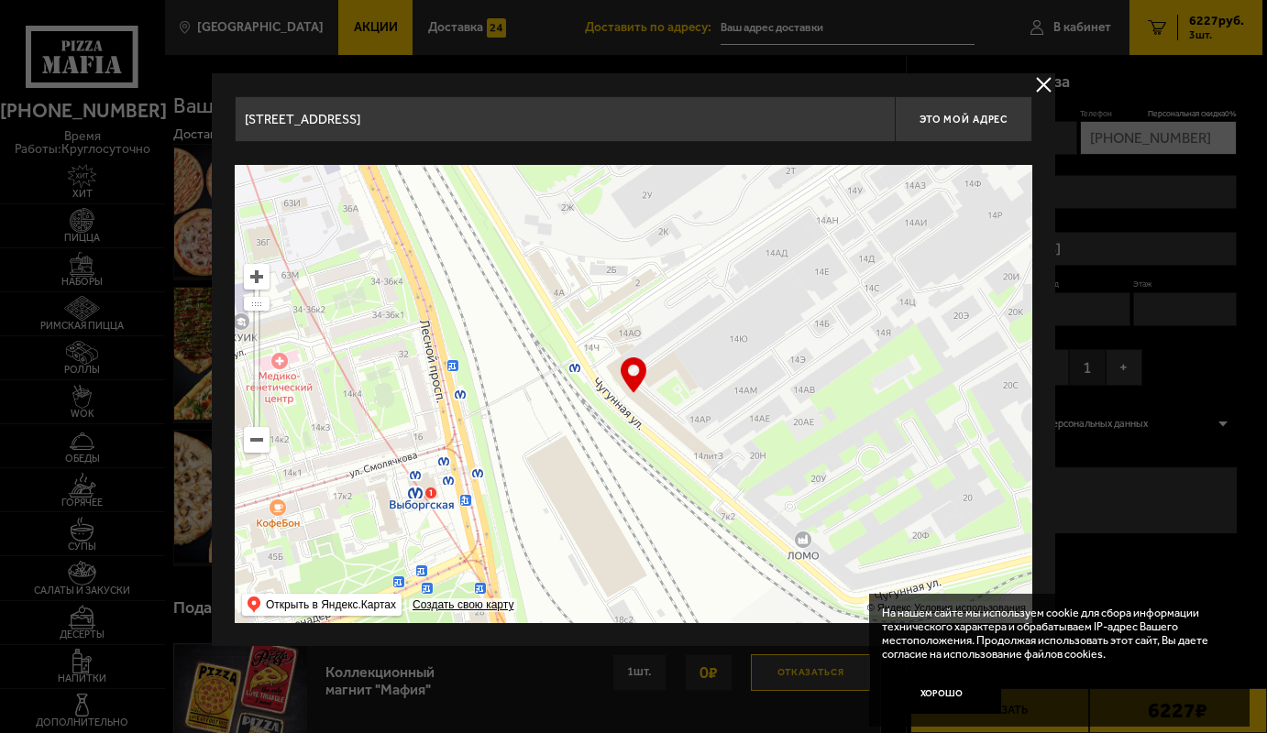
click at [1046, 82] on button "delivery type" at bounding box center [1043, 84] width 23 height 23
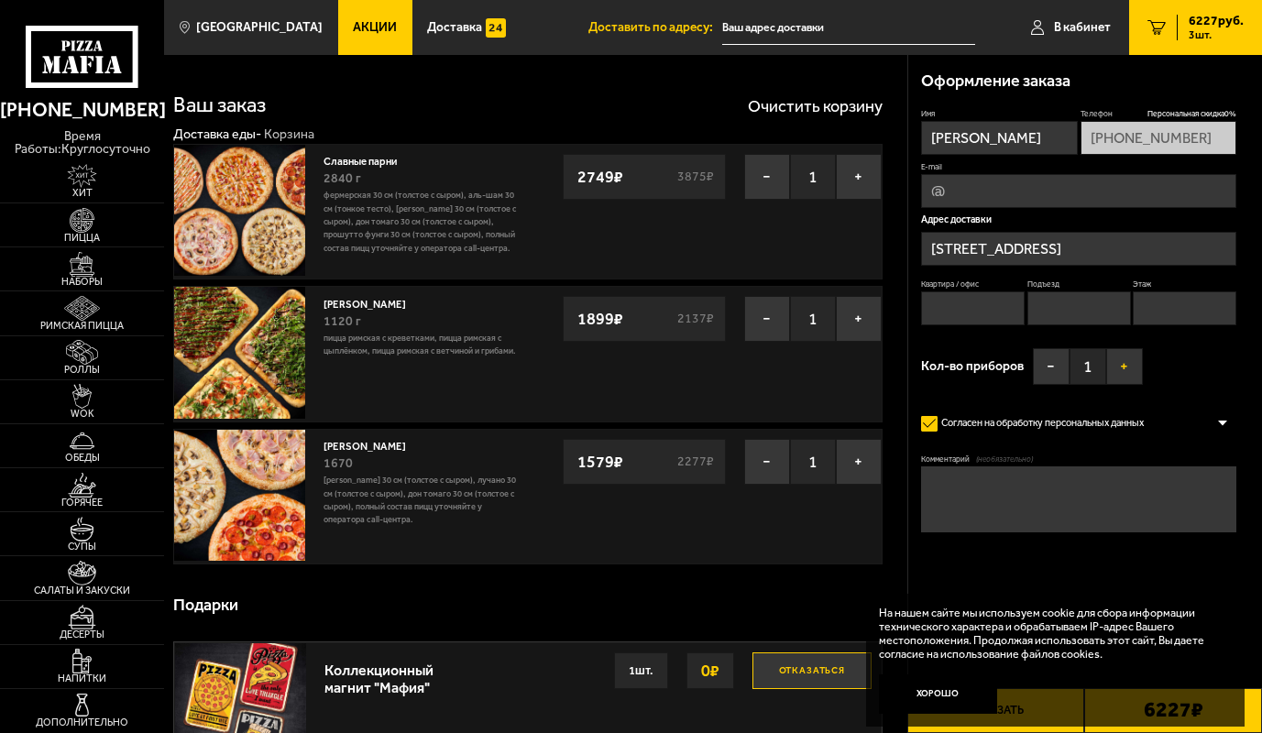
click at [1138, 357] on button "+" at bounding box center [1124, 366] width 37 height 37
click at [1127, 359] on button "+" at bounding box center [1124, 366] width 37 height 37
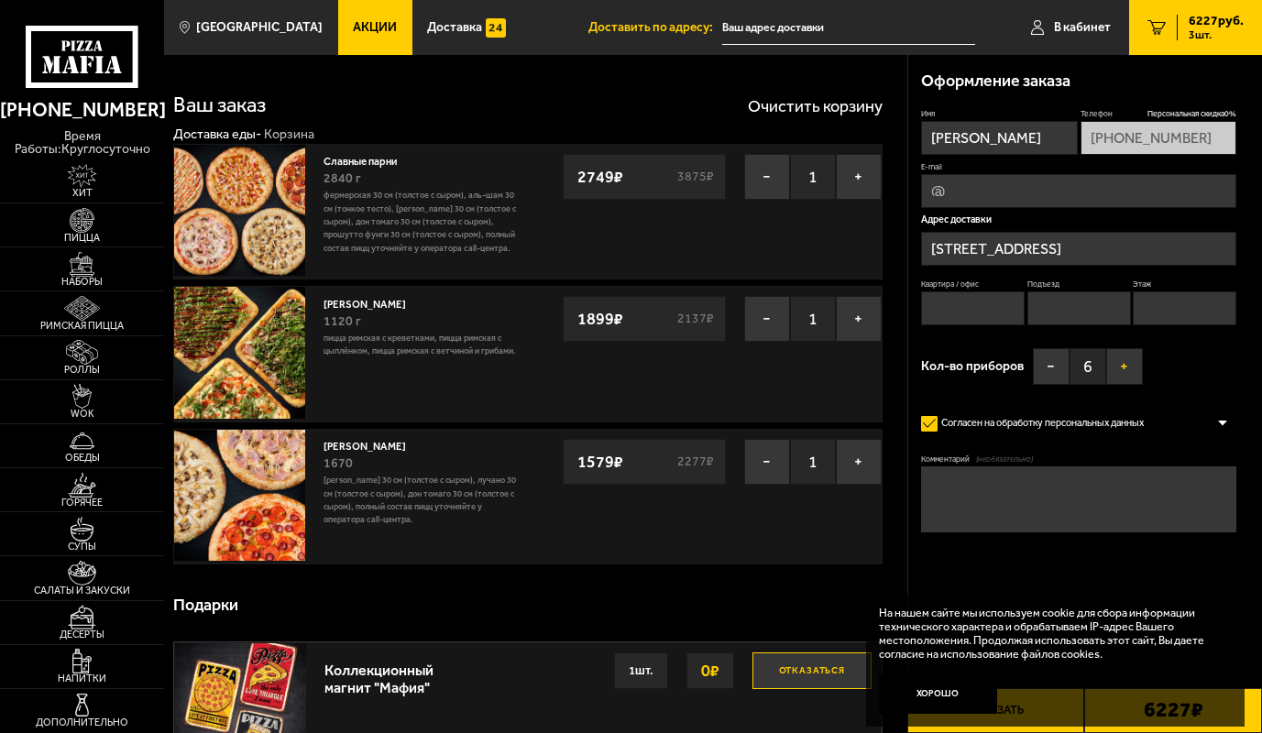
click at [1127, 359] on button "+" at bounding box center [1124, 366] width 37 height 37
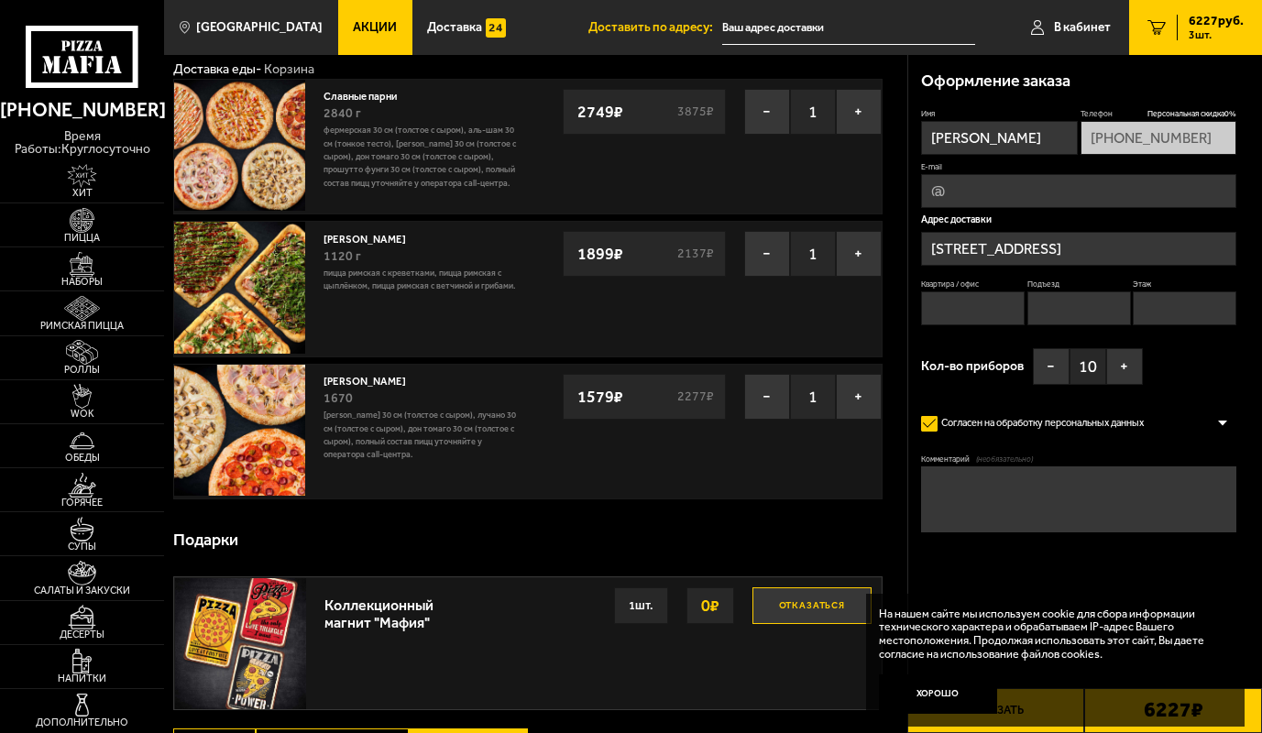
scroll to position [275, 0]
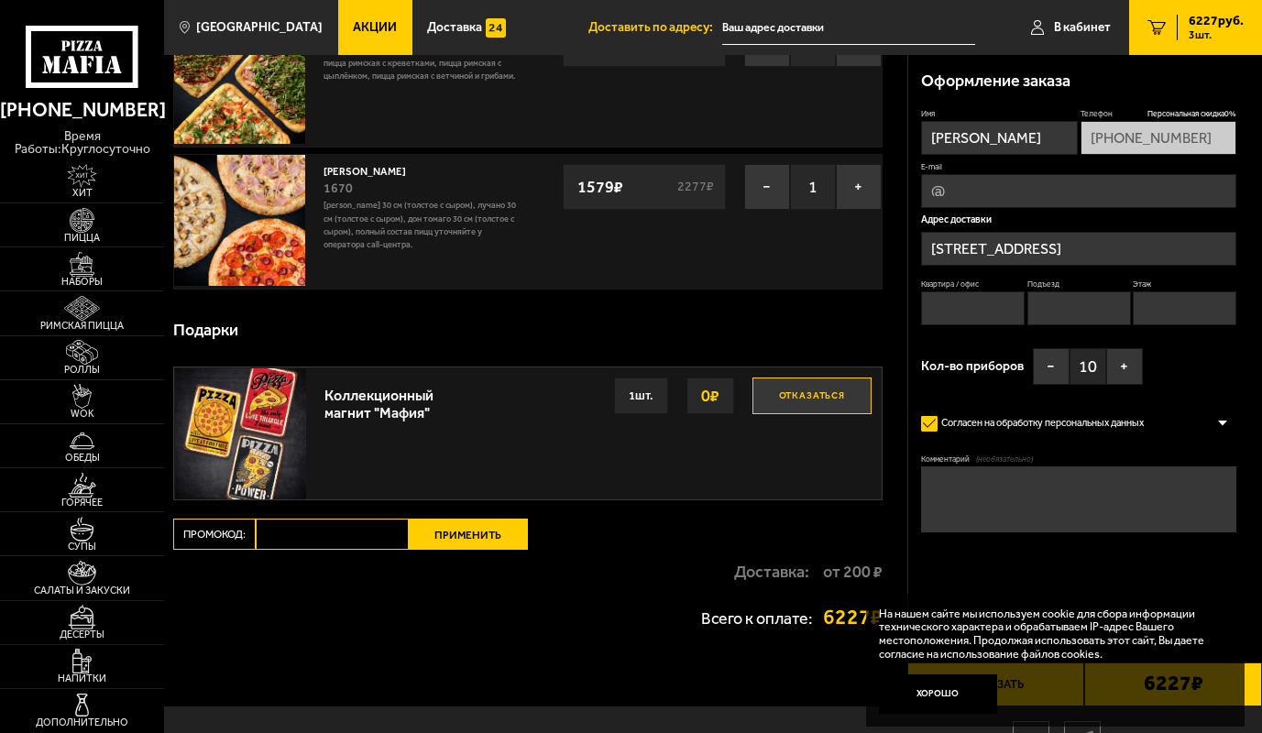
click at [925, 720] on div "На нашем сайте мы используем cookie для сбора информации технического характера…" at bounding box center [1055, 660] width 379 height 133
click at [892, 687] on button "Хорошо" at bounding box center [938, 694] width 118 height 39
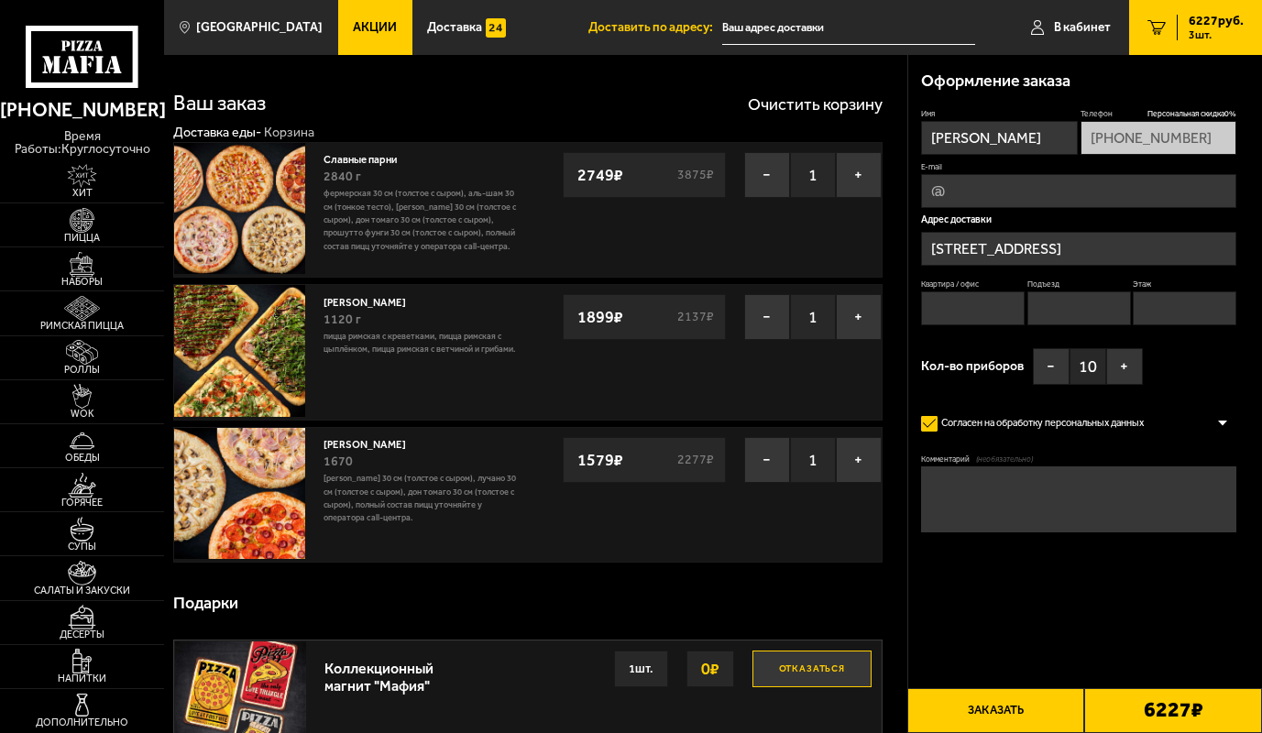
scroll to position [0, 0]
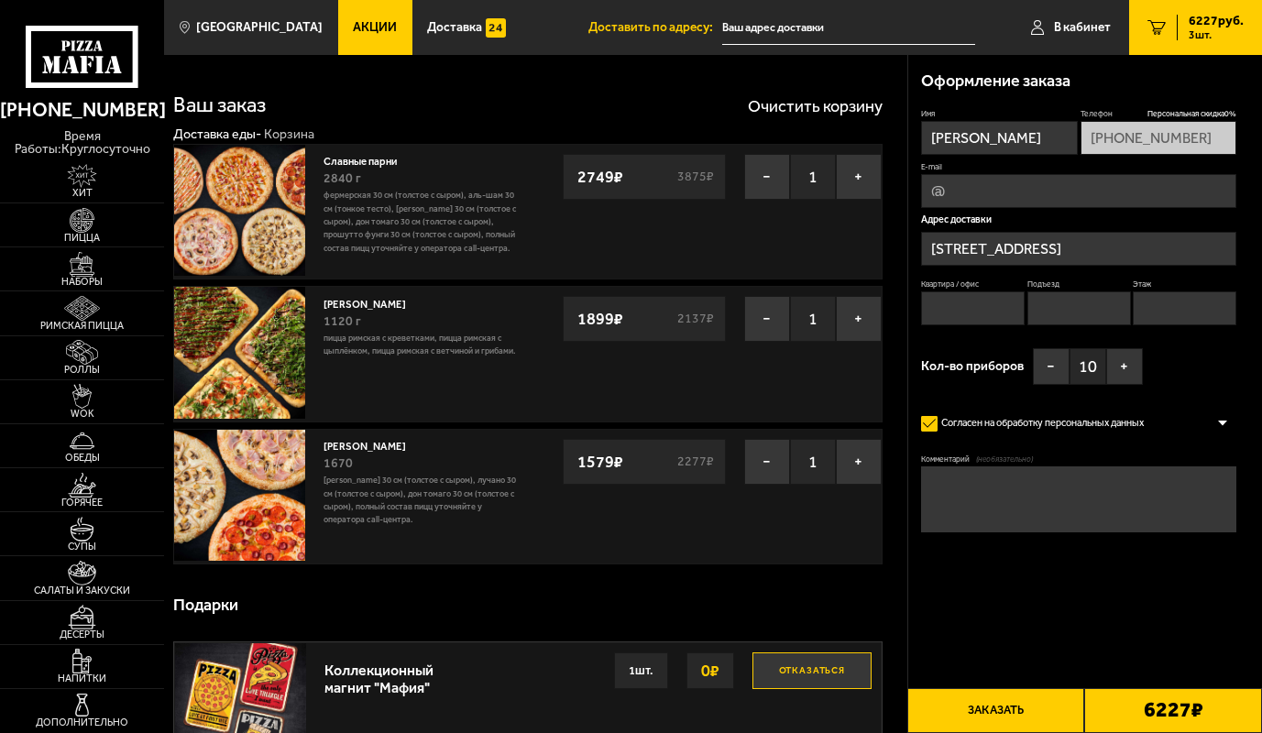
click at [764, 27] on input "text" at bounding box center [848, 28] width 252 height 34
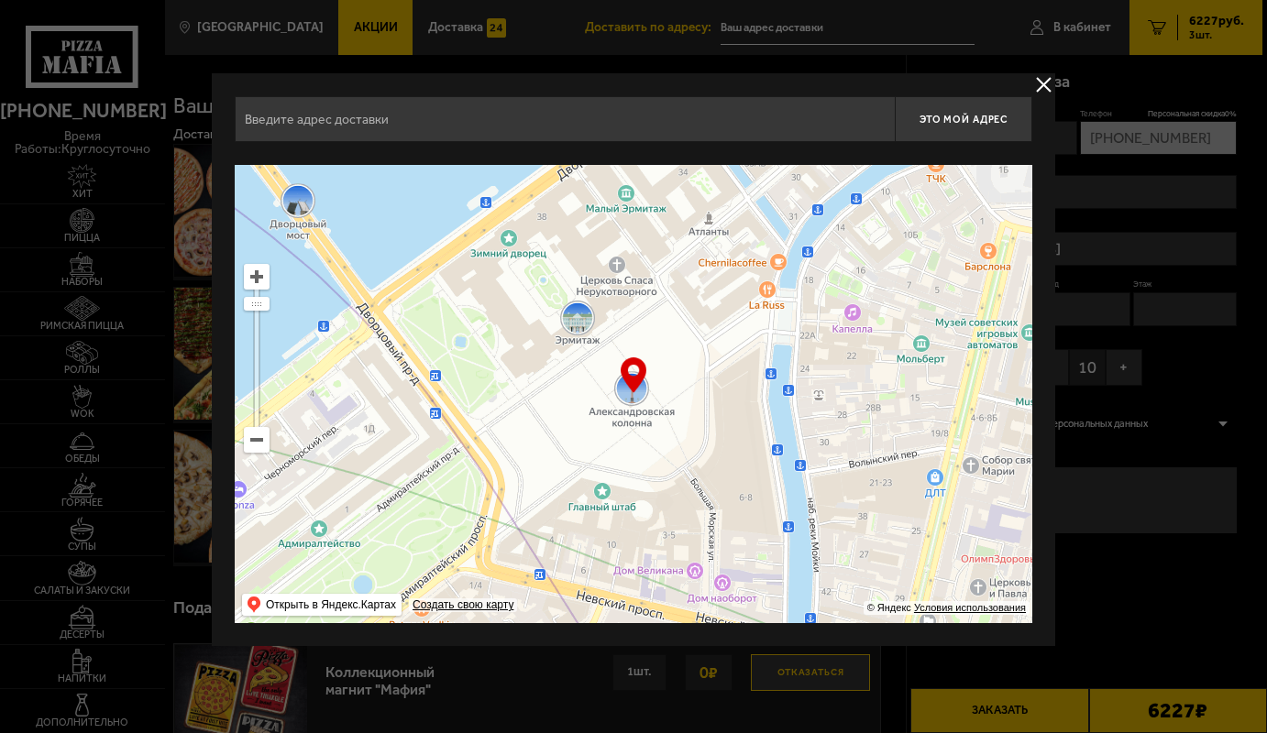
click at [1046, 87] on button "delivery type" at bounding box center [1043, 84] width 23 height 23
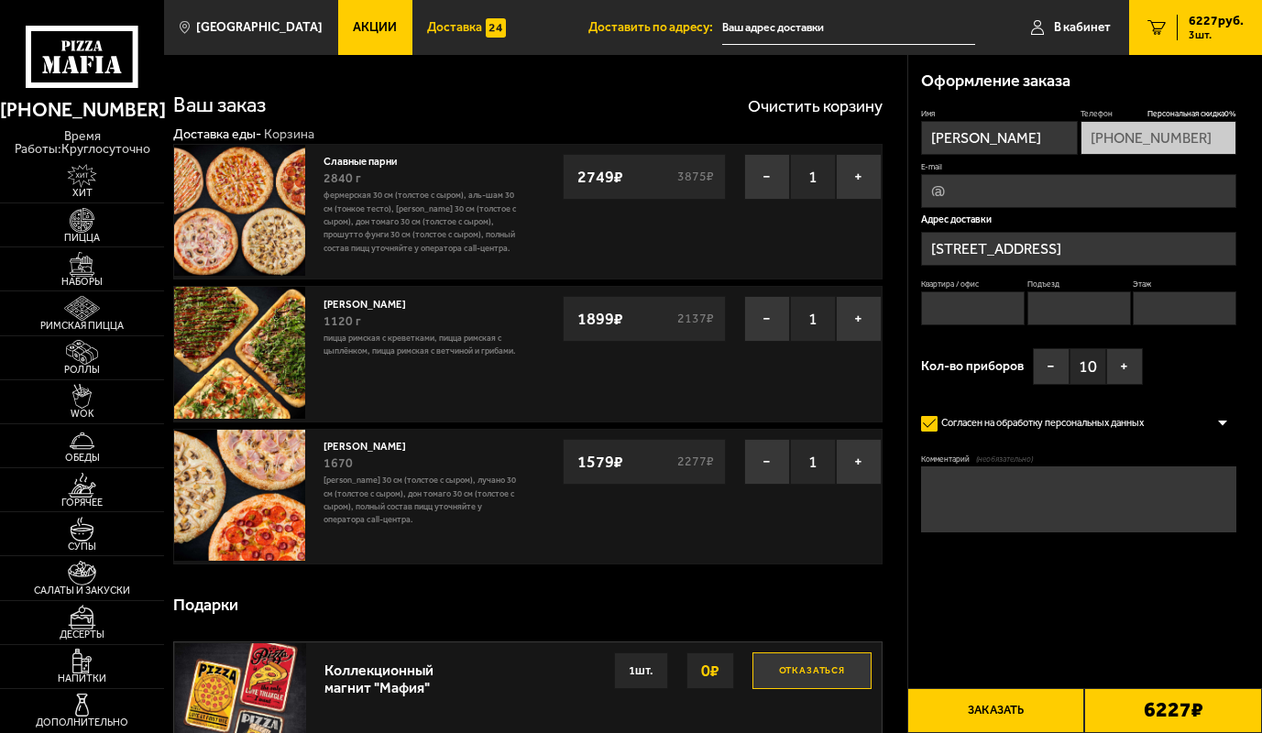
click at [427, 29] on span "Доставка" at bounding box center [454, 27] width 55 height 13
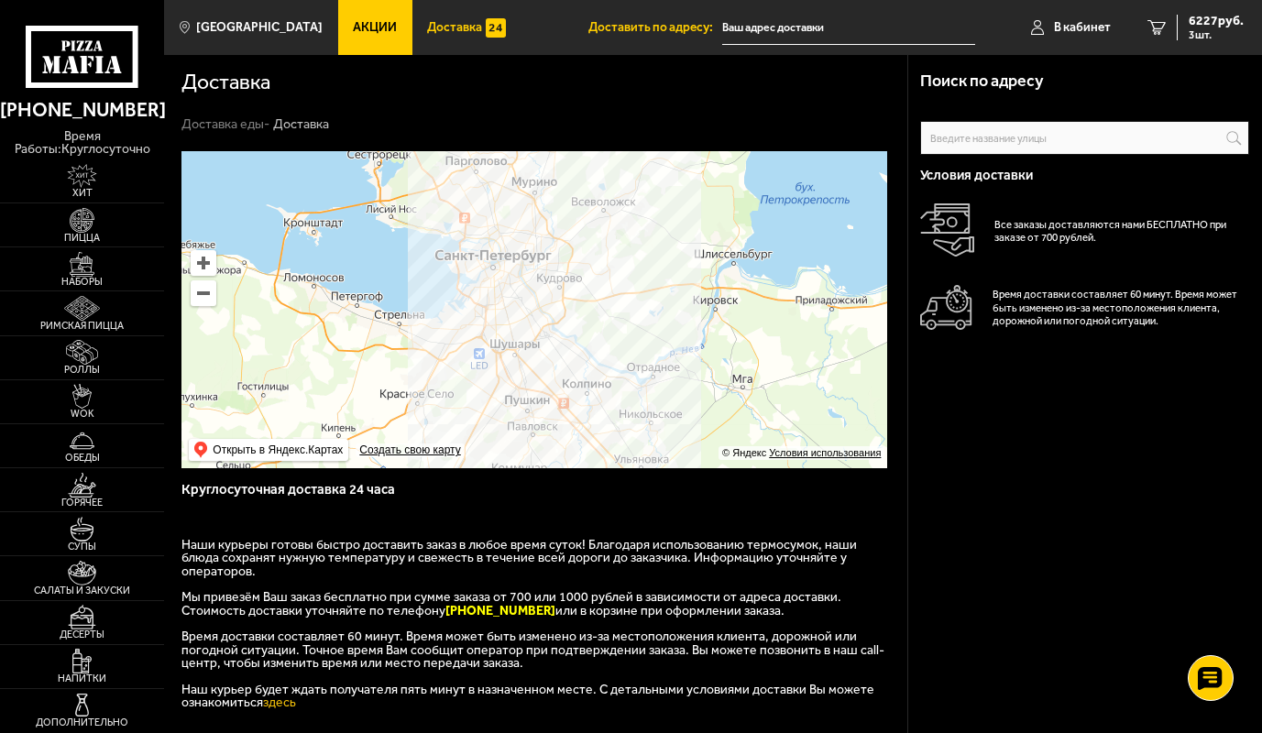
click at [412, 10] on link "Доставка" at bounding box center [466, 27] width 109 height 55
click at [1208, 19] on span "6227 руб." at bounding box center [1216, 21] width 55 height 13
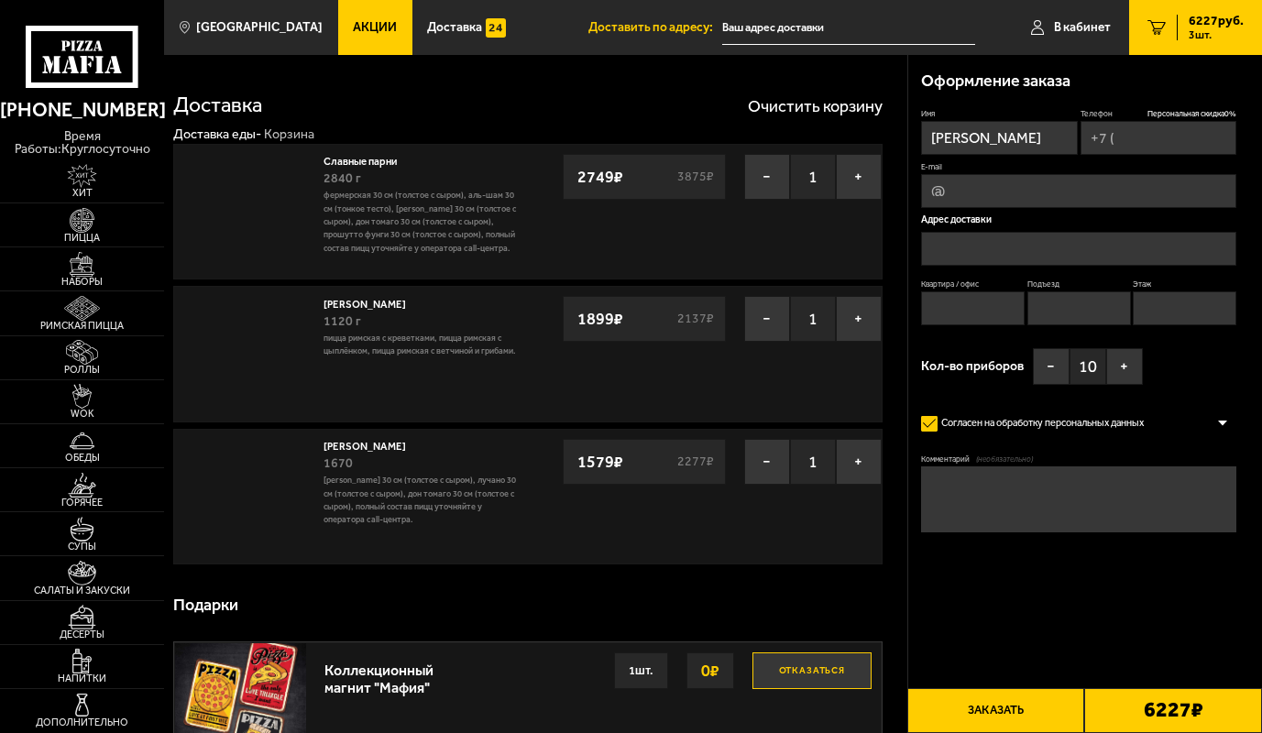
type input "[PHONE_NUMBER]"
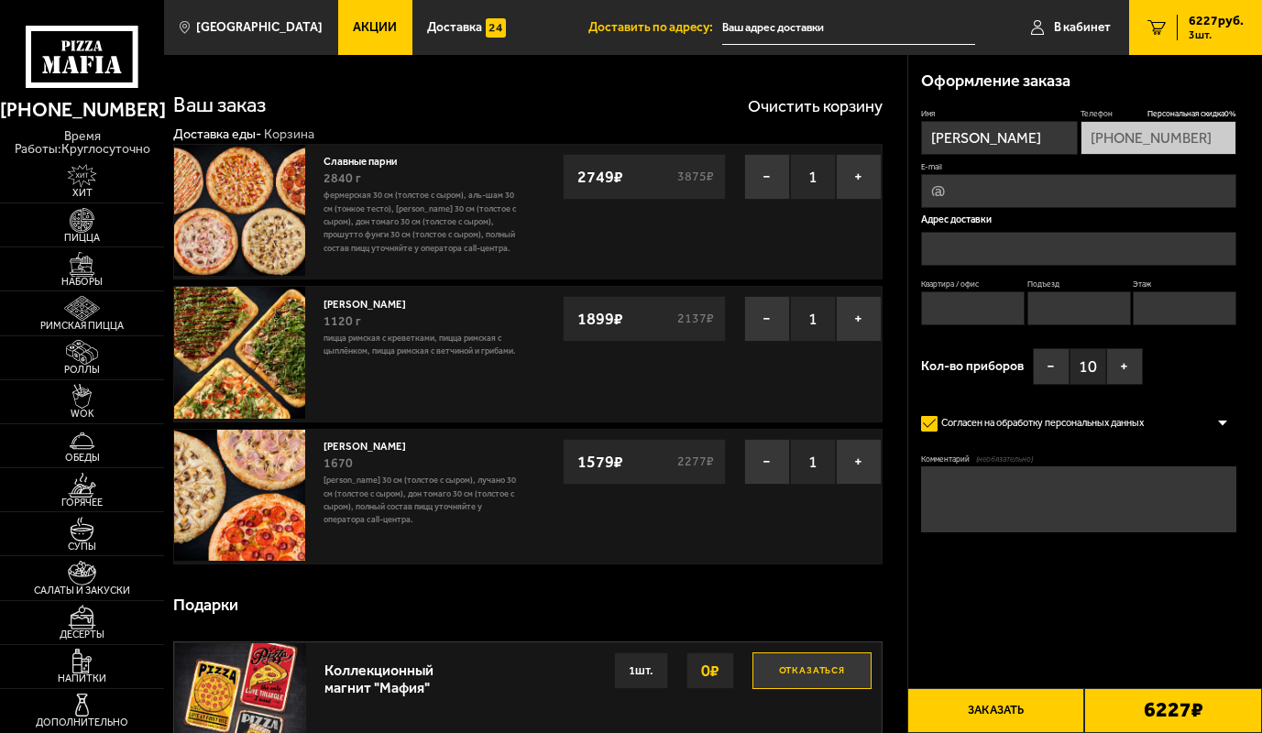
click at [773, 23] on input "text" at bounding box center [848, 28] width 252 height 34
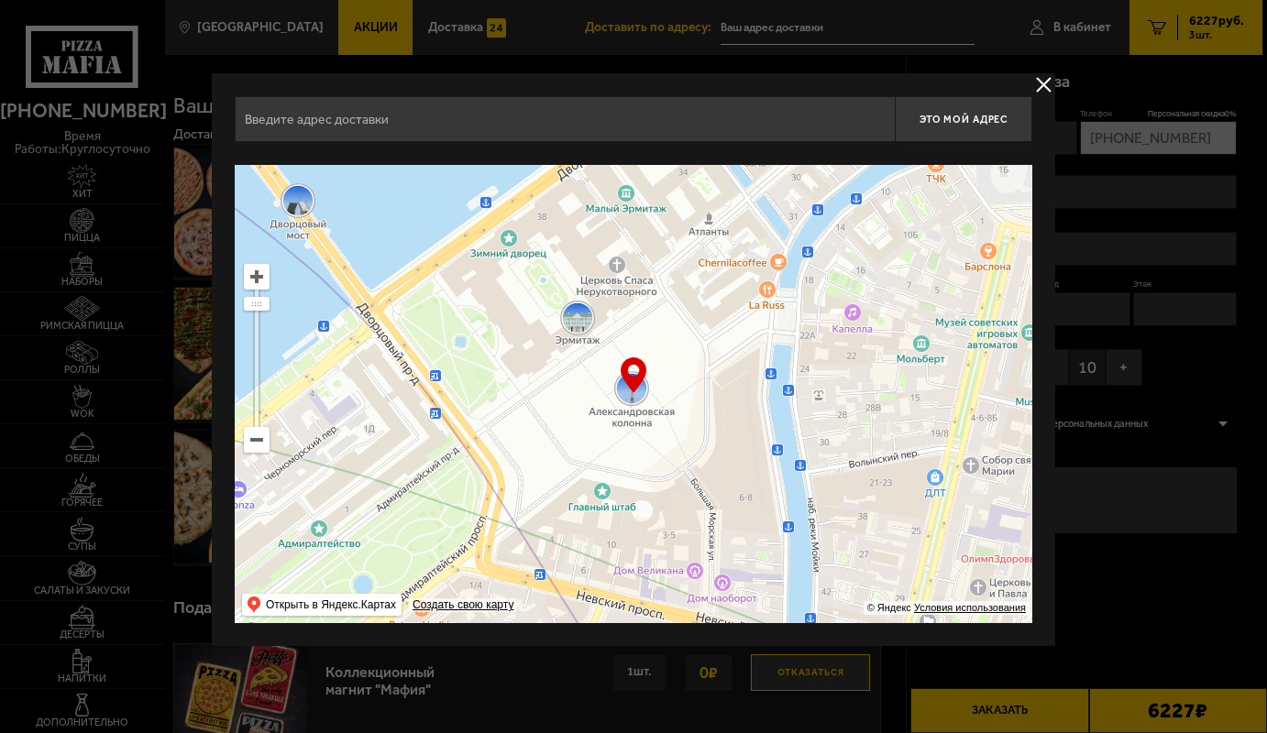
click at [287, 124] on input "text" at bounding box center [565, 119] width 660 height 46
type input "c"
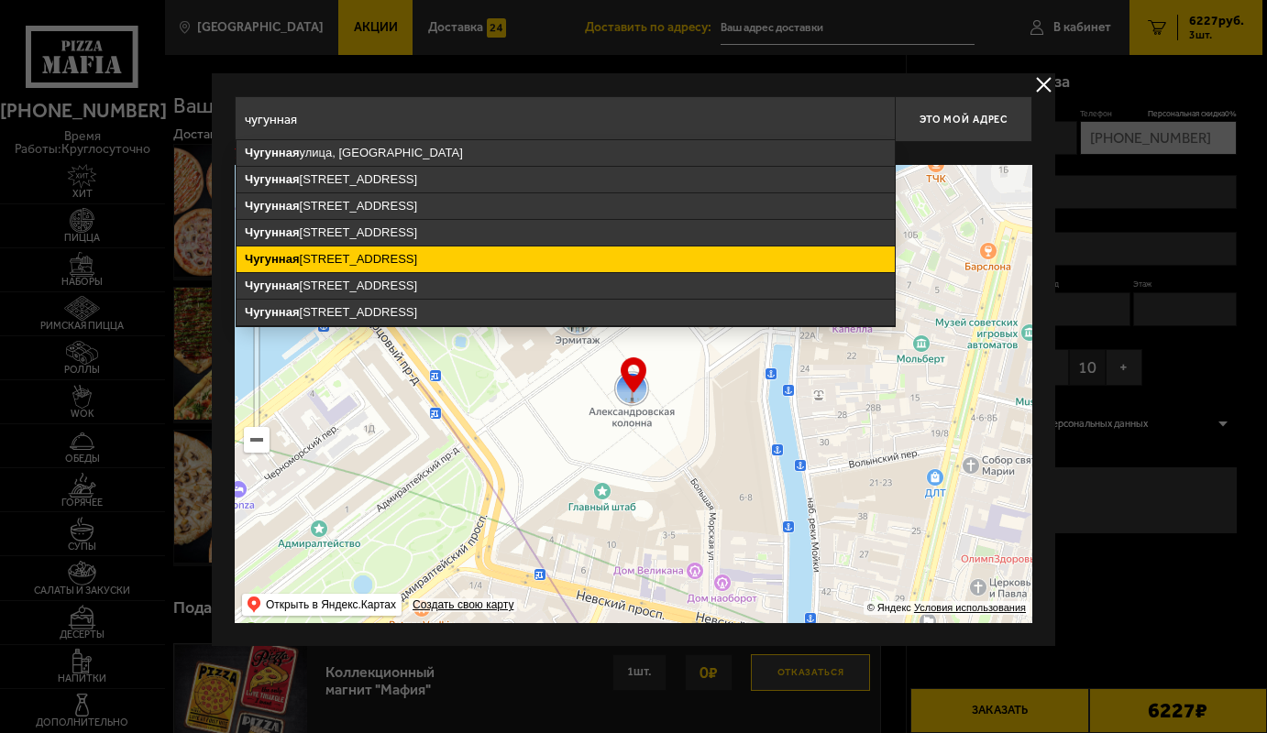
click at [292, 254] on ymaps "Чугунная" at bounding box center [272, 259] width 55 height 14
type input "[STREET_ADDRESS]"
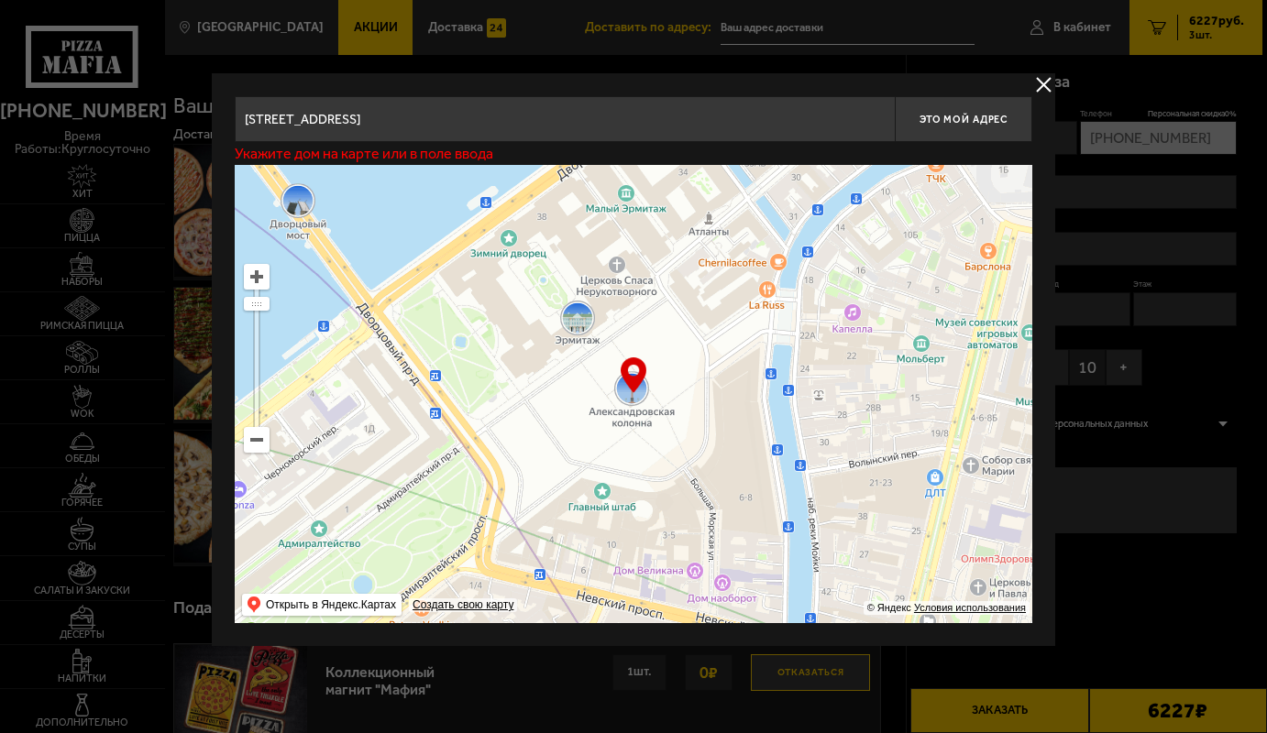
type input "[STREET_ADDRESS]"
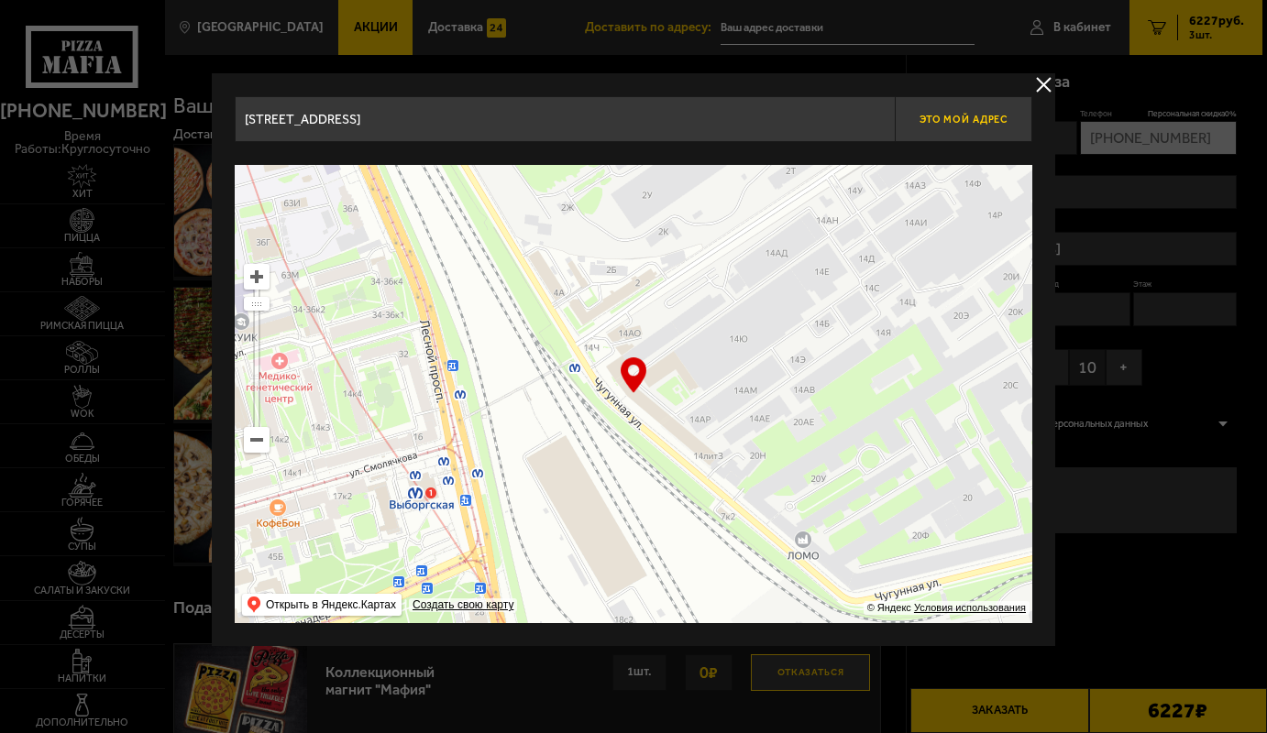
click at [935, 127] on button "Это мой адрес" at bounding box center [963, 119] width 137 height 46
type input "[STREET_ADDRESS]"
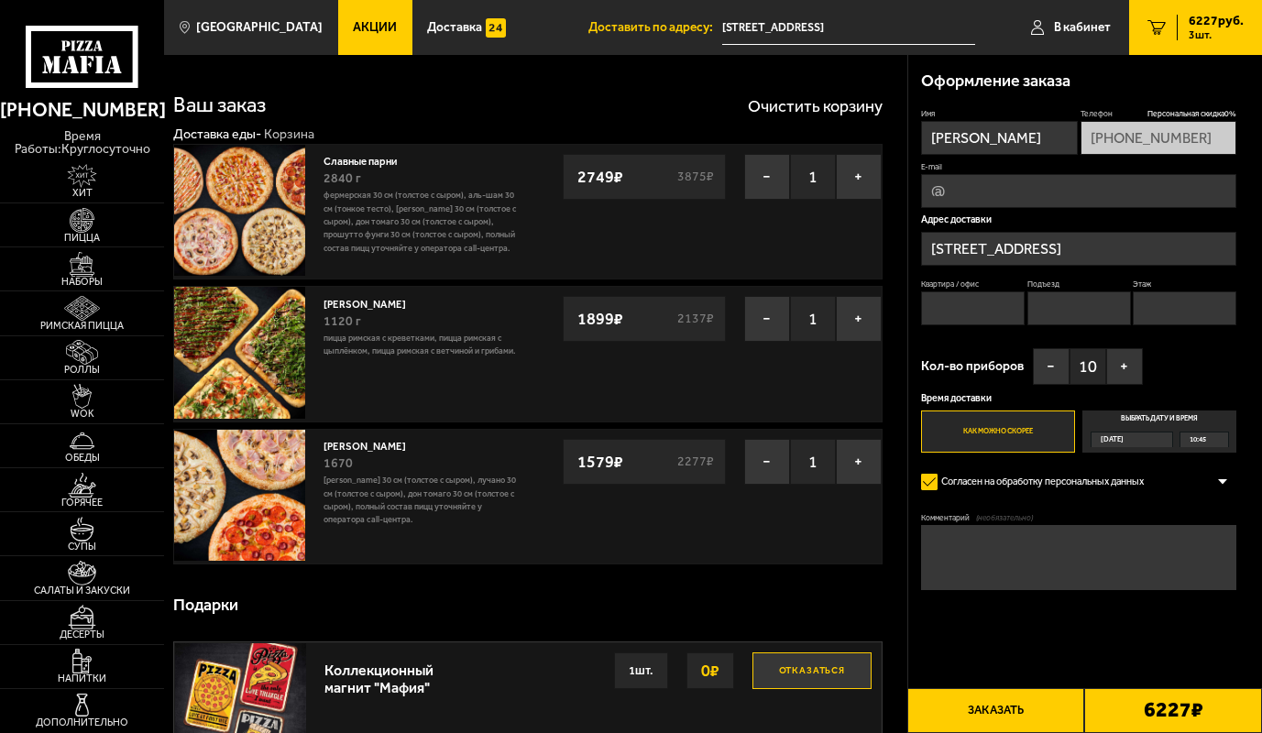
click at [1199, 442] on span "10:45" at bounding box center [1198, 441] width 16 height 16
click at [0, 0] on input "Выбрать дату и время [DATE] 10:45" at bounding box center [0, 0] width 0 height 0
click at [1222, 439] on div "10:45" at bounding box center [1205, 440] width 48 height 15
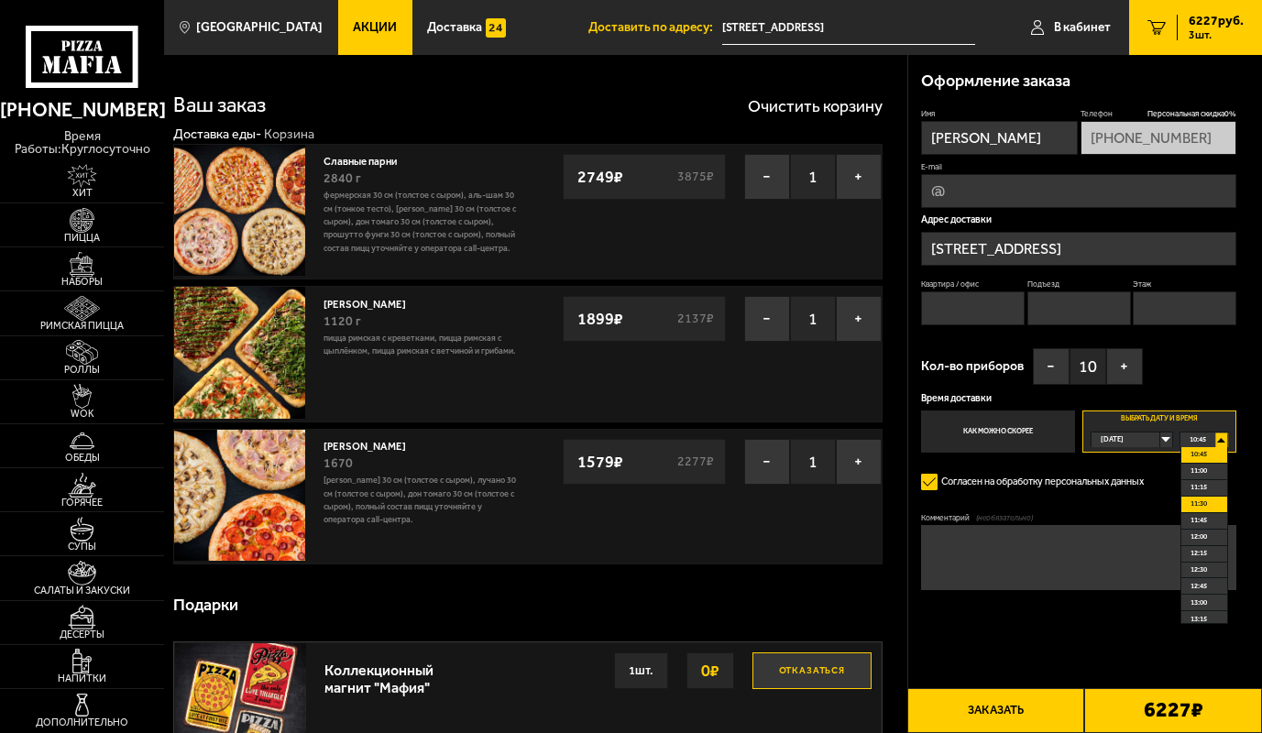
click at [1209, 506] on li "11:30" at bounding box center [1204, 505] width 46 height 16
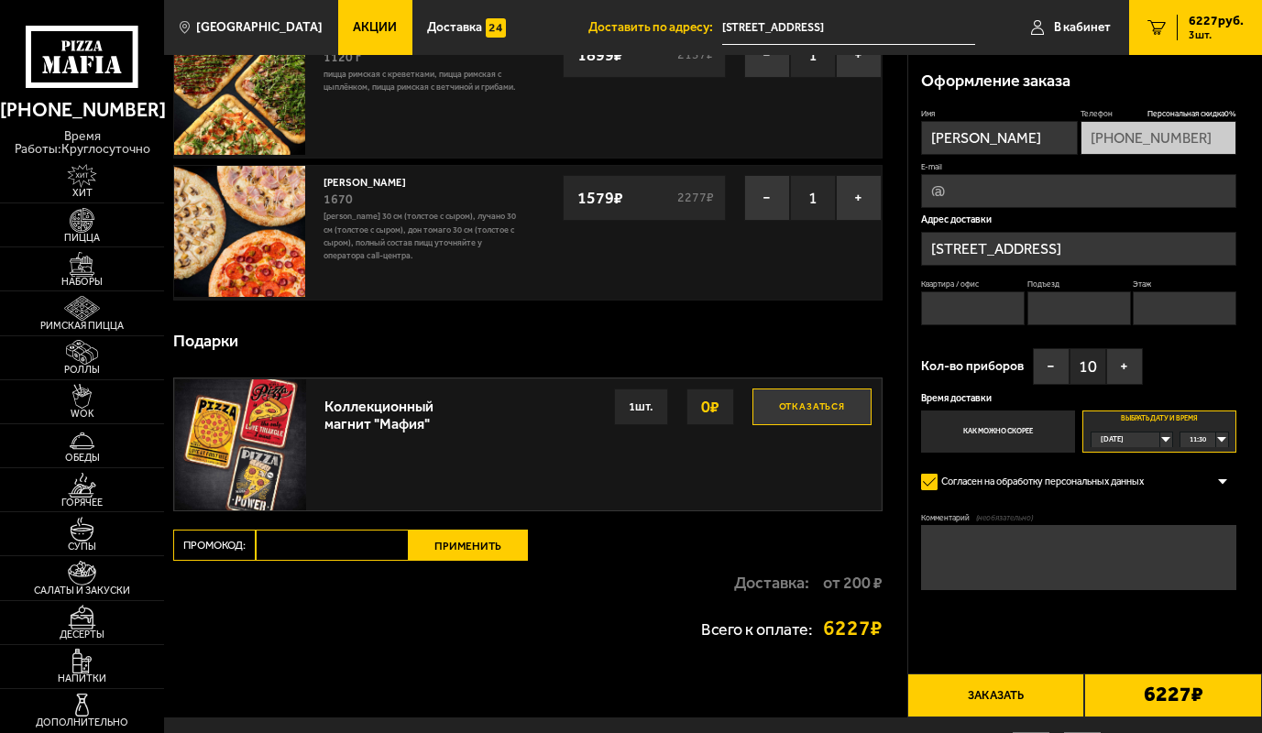
scroll to position [275, 0]
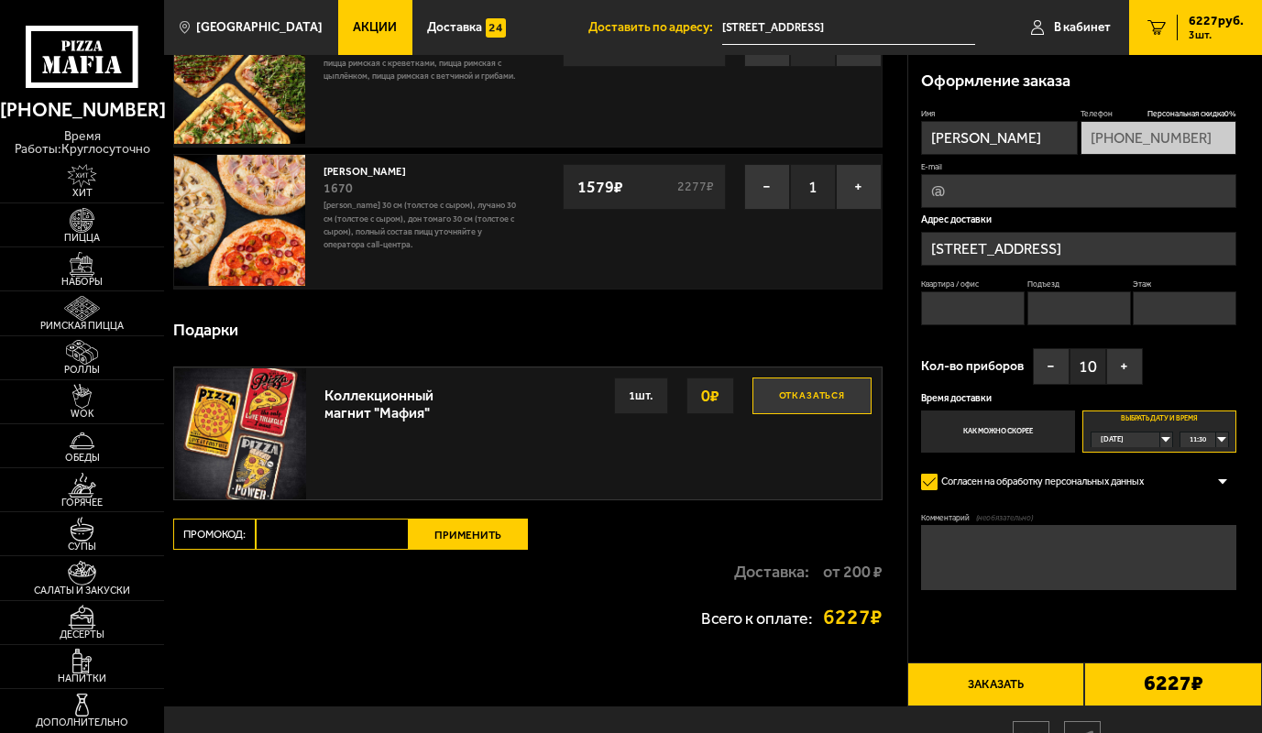
click at [976, 544] on textarea "Комментарий (необязательно)" at bounding box center [1078, 558] width 315 height 66
type textarea "позвонить на проходной ЛМЗ им [PERSON_NAME].Либкнехта"
drag, startPoint x: 958, startPoint y: 689, endPoint x: 956, endPoint y: 676, distance: 13.0
click at [961, 689] on button "Заказать" at bounding box center [996, 685] width 178 height 45
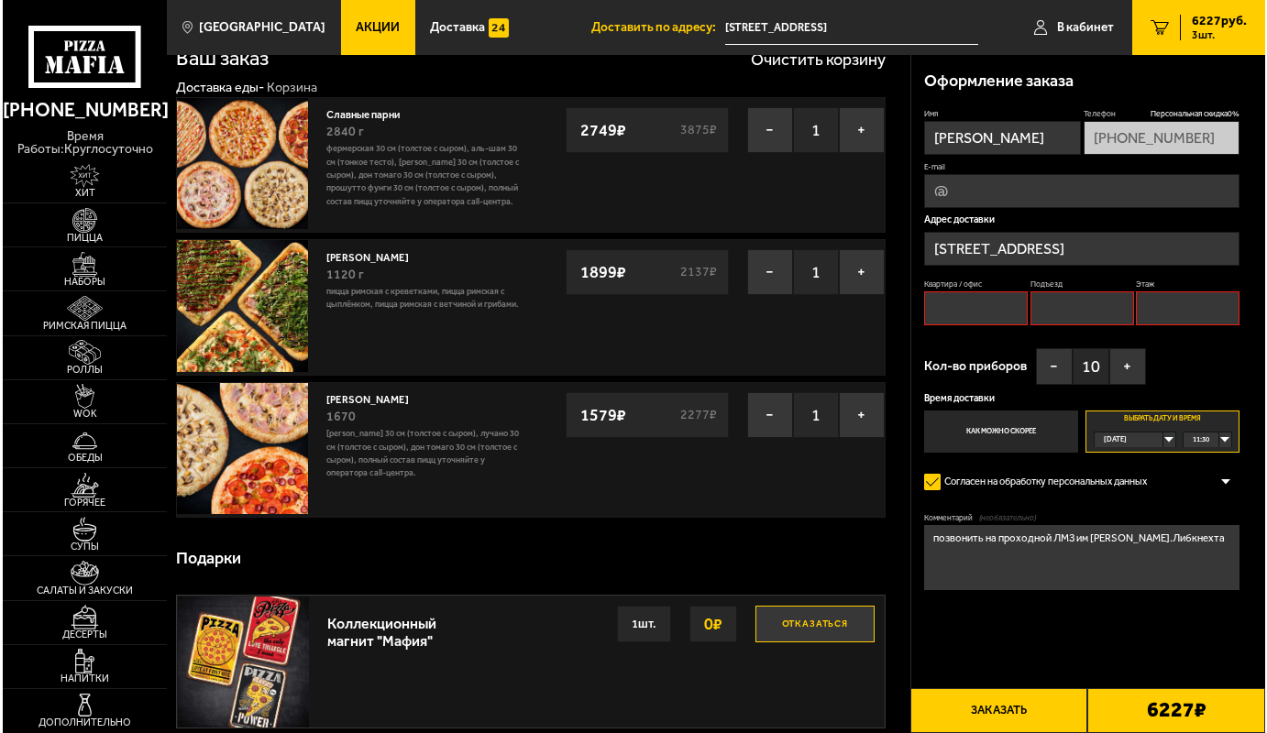
scroll to position [0, 0]
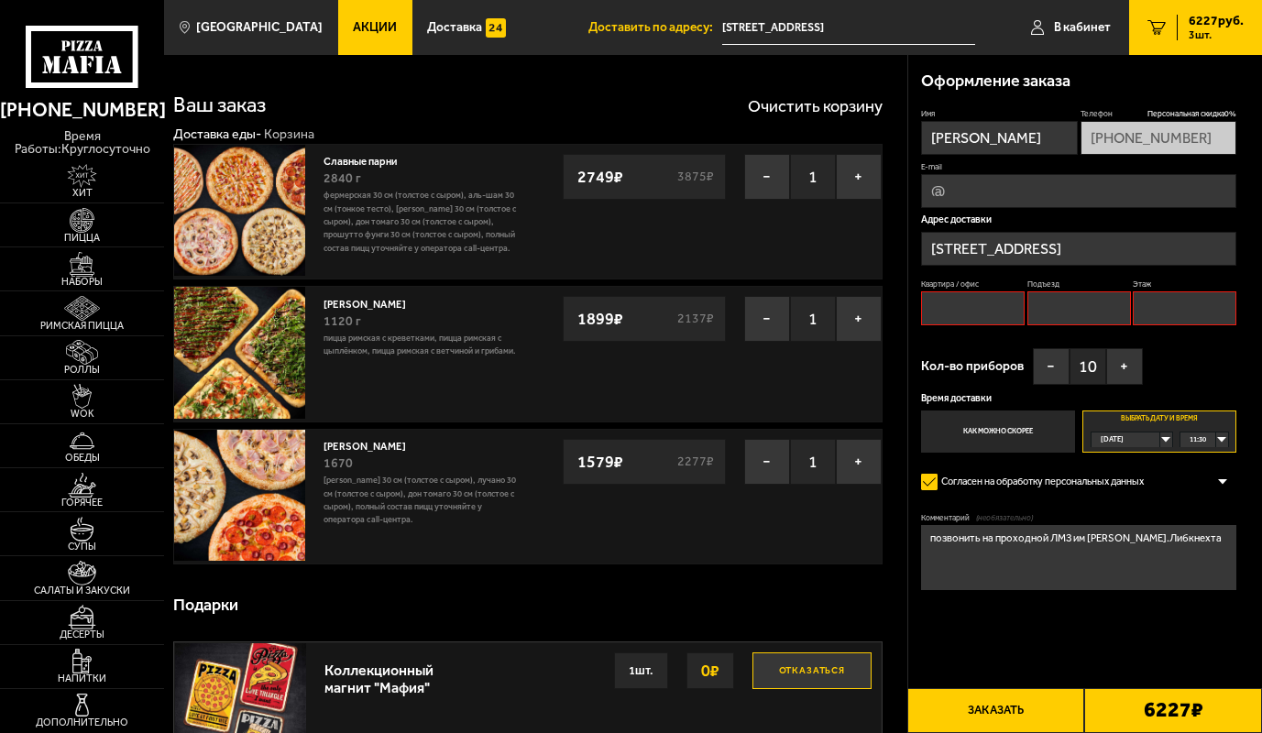
click at [944, 304] on input "Квартира / офис" at bounding box center [973, 308] width 104 height 34
type input "1"
click at [926, 704] on button "Заказать" at bounding box center [996, 710] width 178 height 45
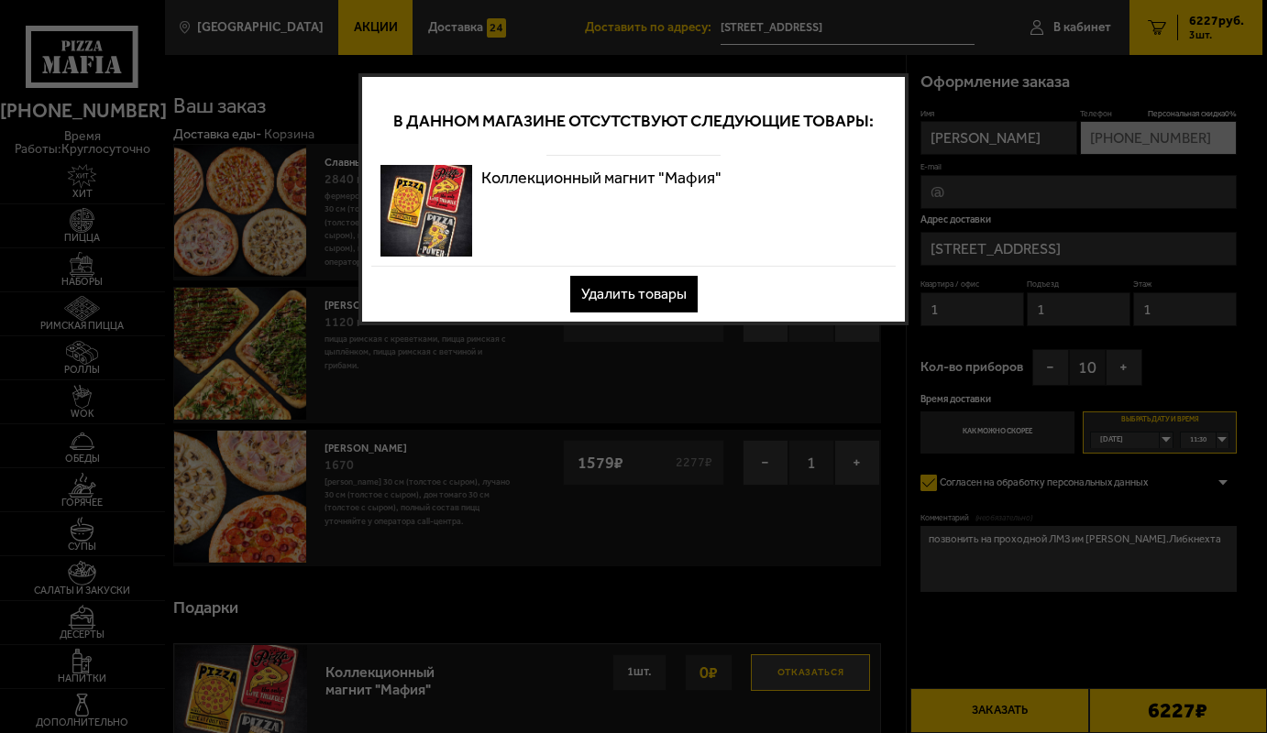
click at [639, 298] on button "Удалить товары" at bounding box center [633, 294] width 127 height 37
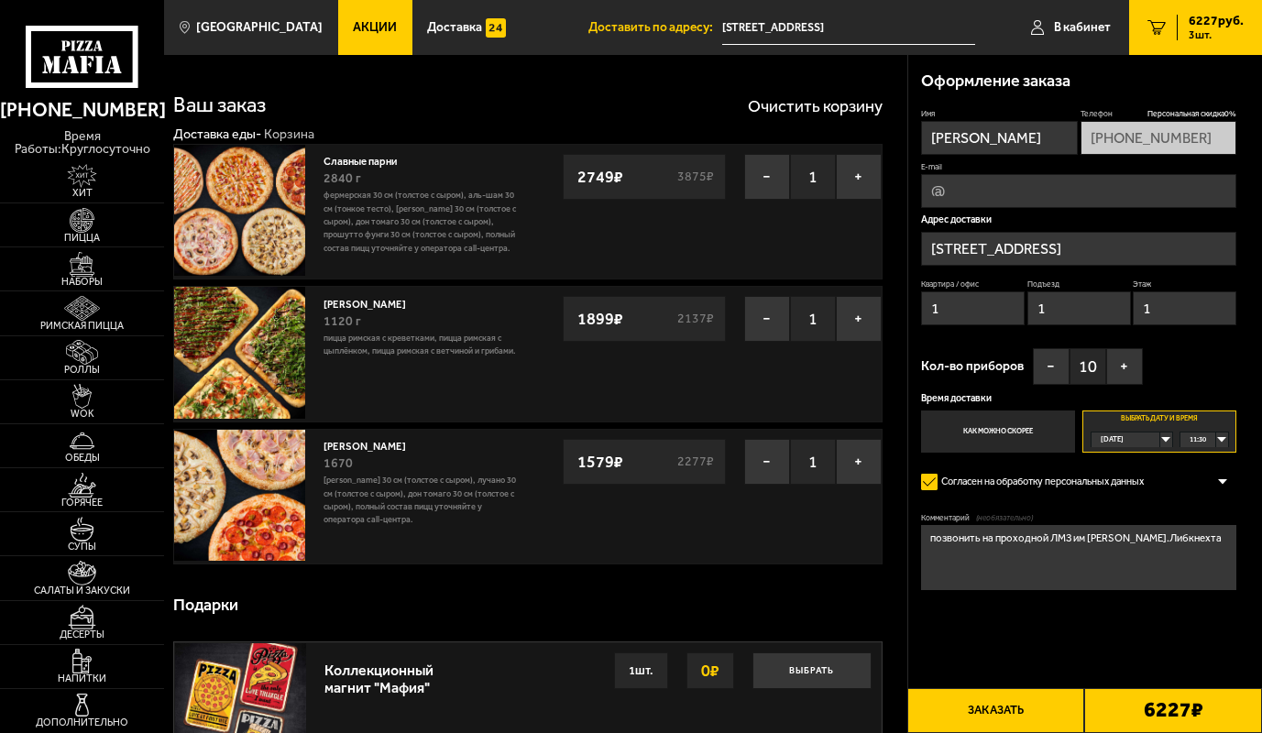
click at [968, 712] on button "Заказать" at bounding box center [996, 710] width 178 height 45
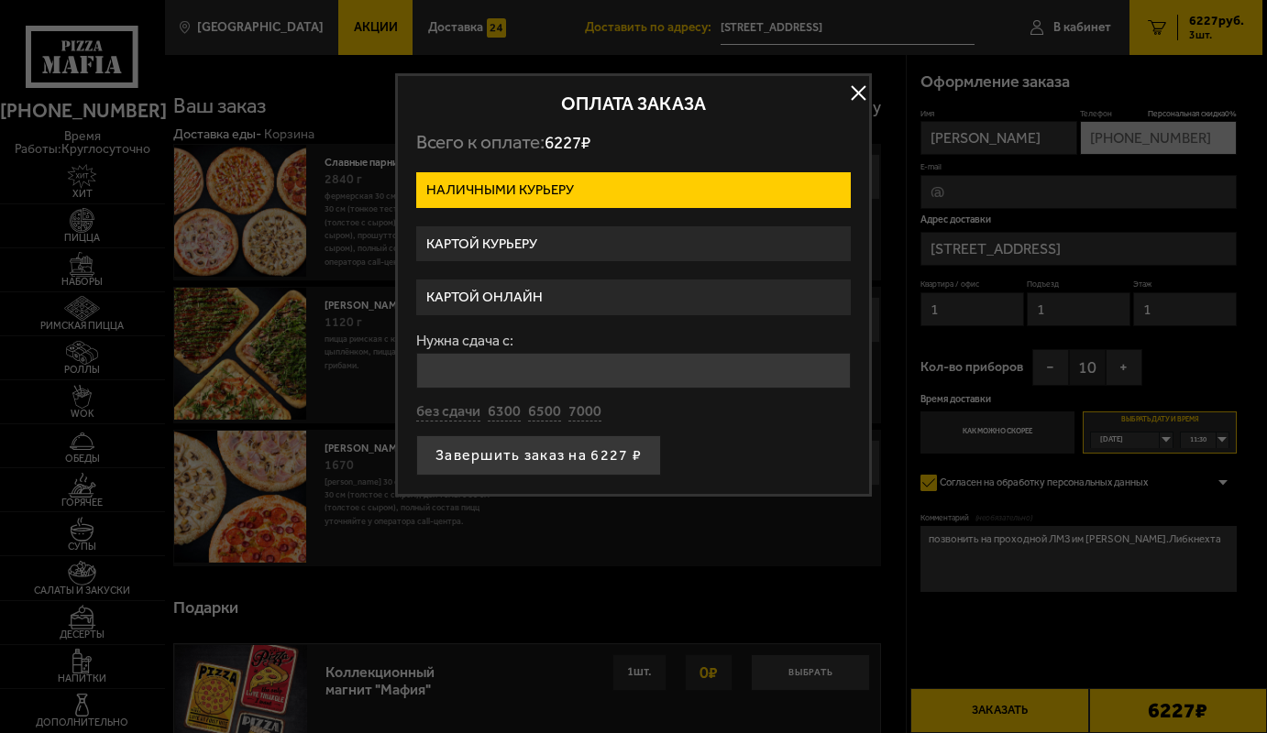
click at [467, 300] on label "Картой онлайн" at bounding box center [633, 298] width 434 height 36
click at [0, 0] on input "Картой онлайн" at bounding box center [0, 0] width 0 height 0
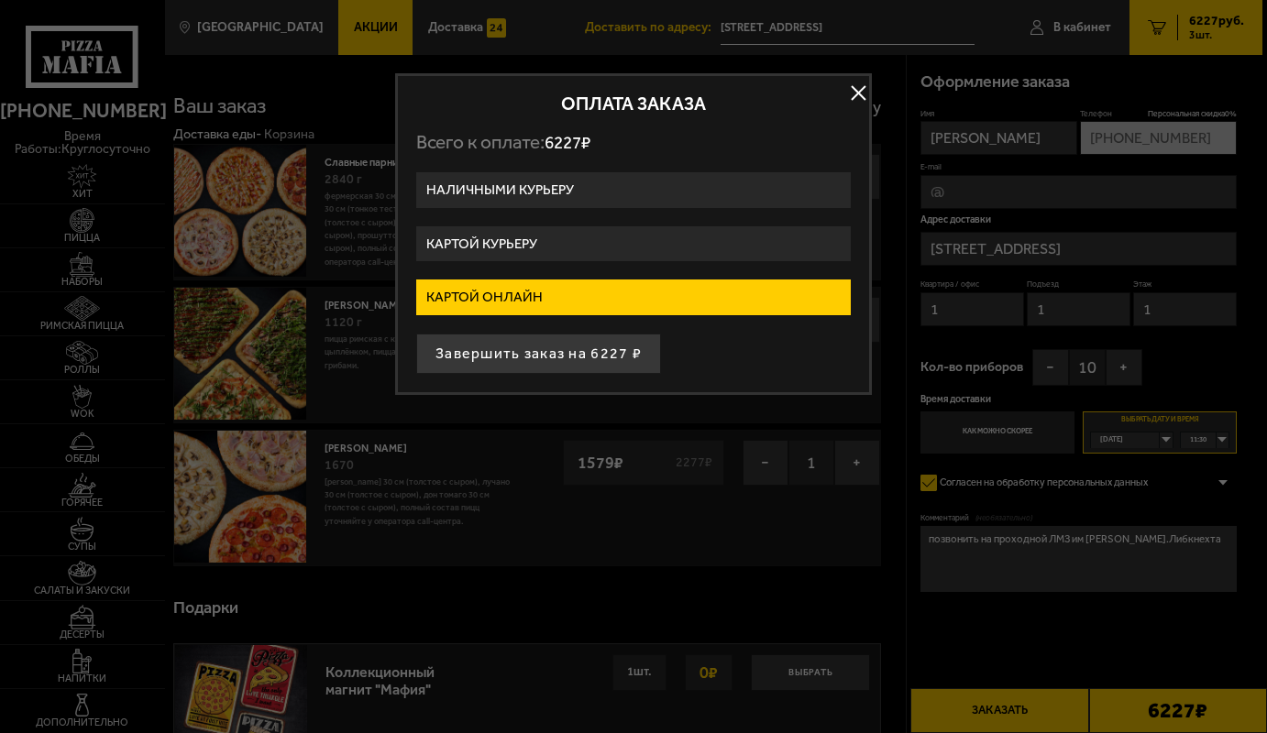
click at [454, 251] on label "Картой курьеру" at bounding box center [633, 244] width 434 height 36
click at [0, 0] on input "Картой курьеру" at bounding box center [0, 0] width 0 height 0
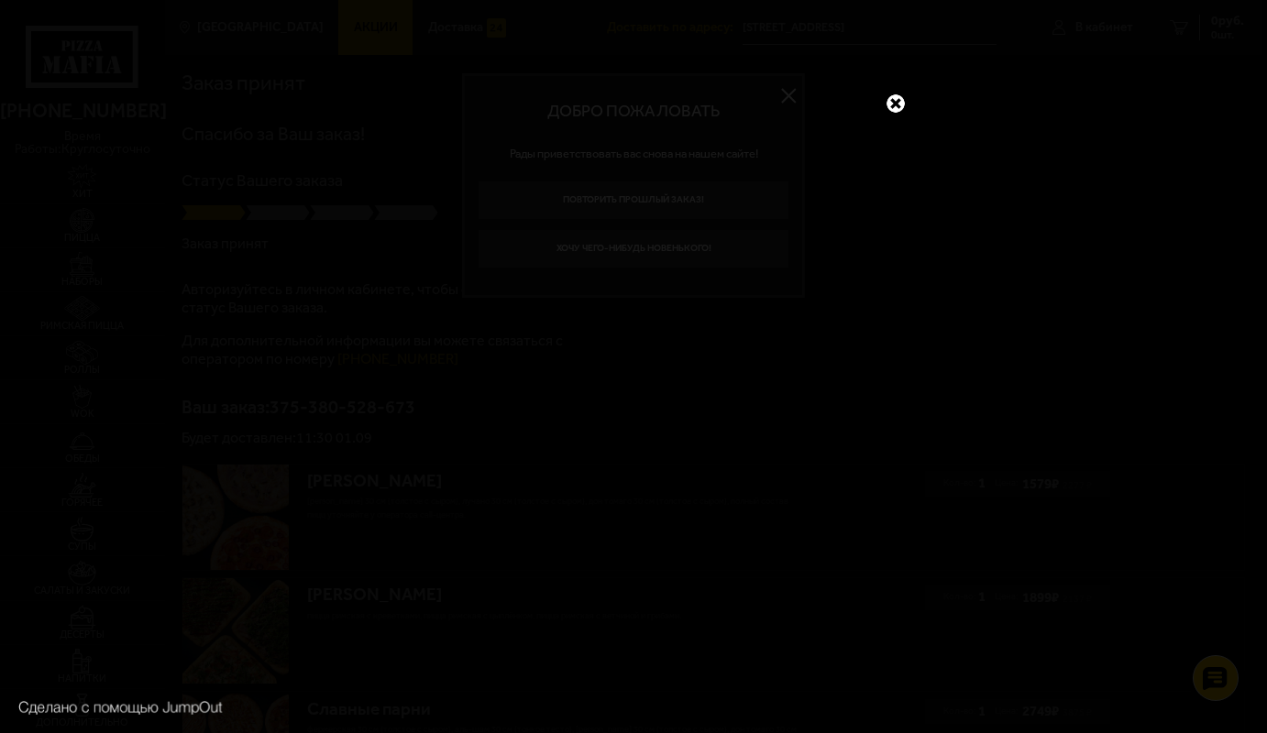
drag, startPoint x: 896, startPoint y: 109, endPoint x: 884, endPoint y: 113, distance: 12.5
click at [896, 109] on link at bounding box center [896, 104] width 24 height 24
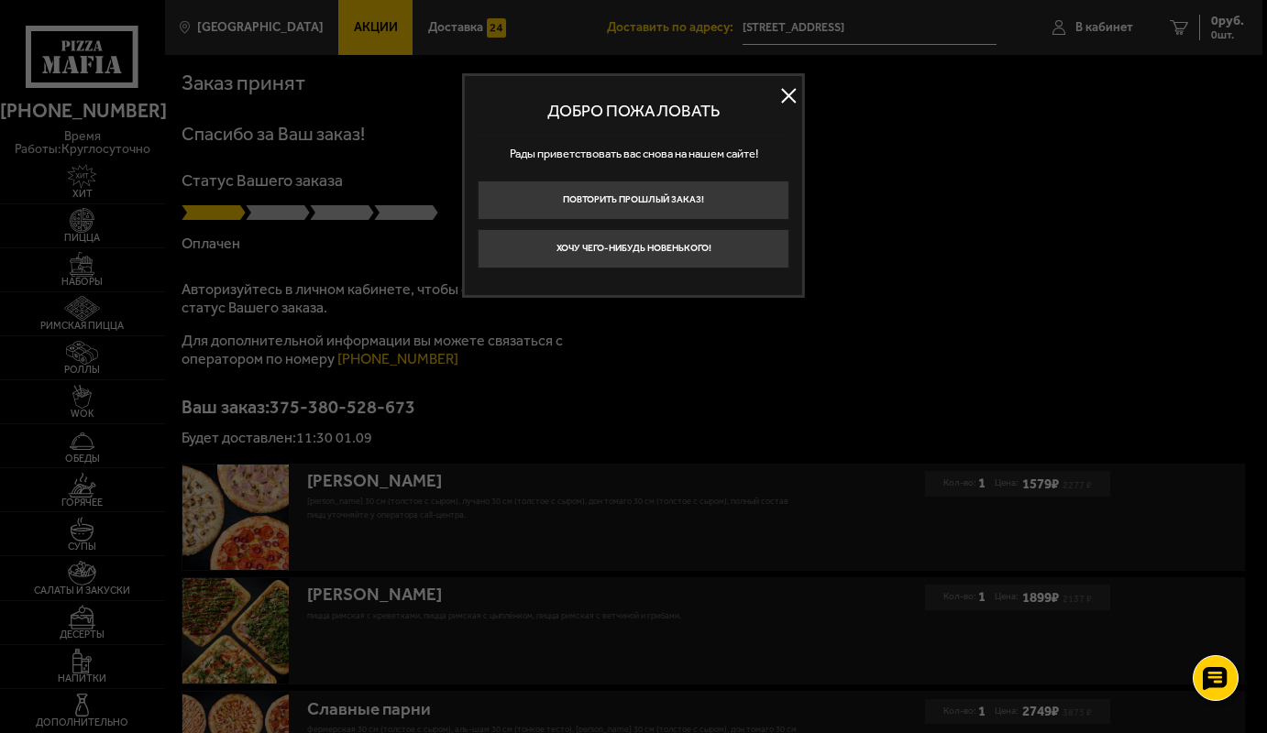
click at [790, 96] on button at bounding box center [788, 95] width 27 height 27
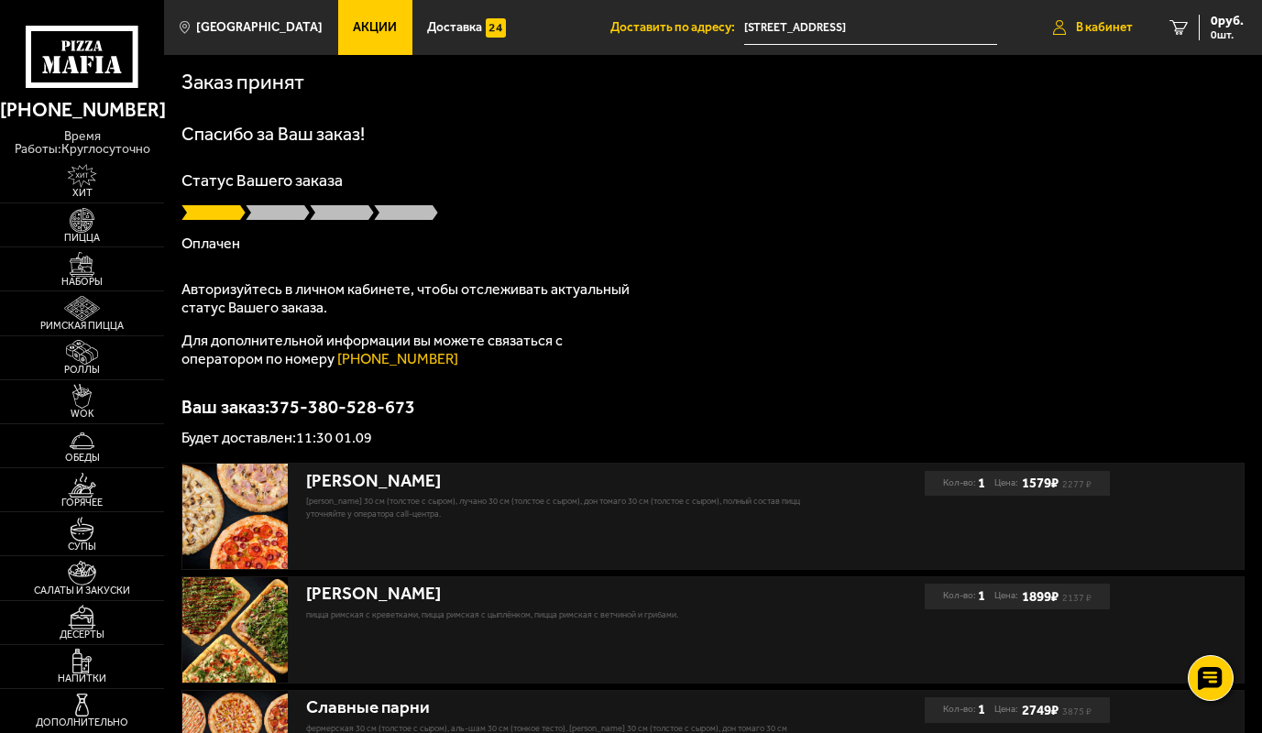
click at [1098, 29] on span "В кабинет" at bounding box center [1104, 27] width 57 height 13
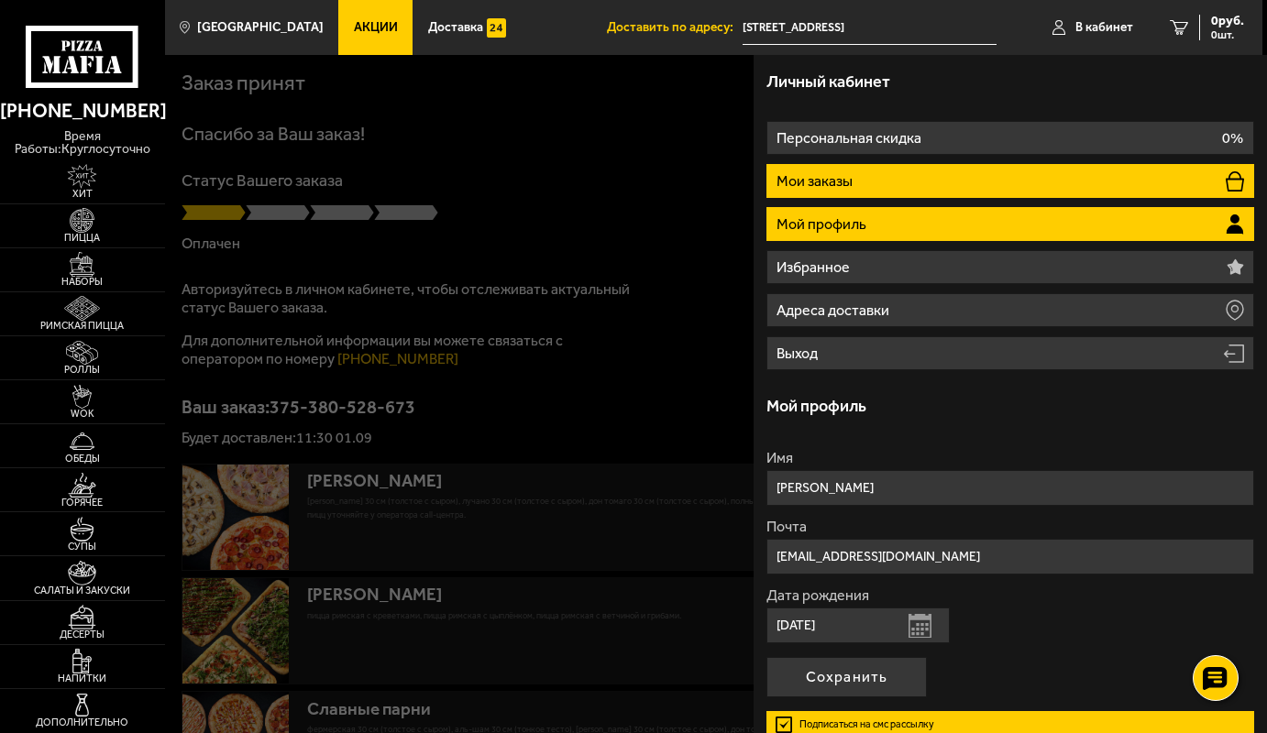
click at [894, 181] on li "Мои заказы" at bounding box center [1009, 181] width 487 height 34
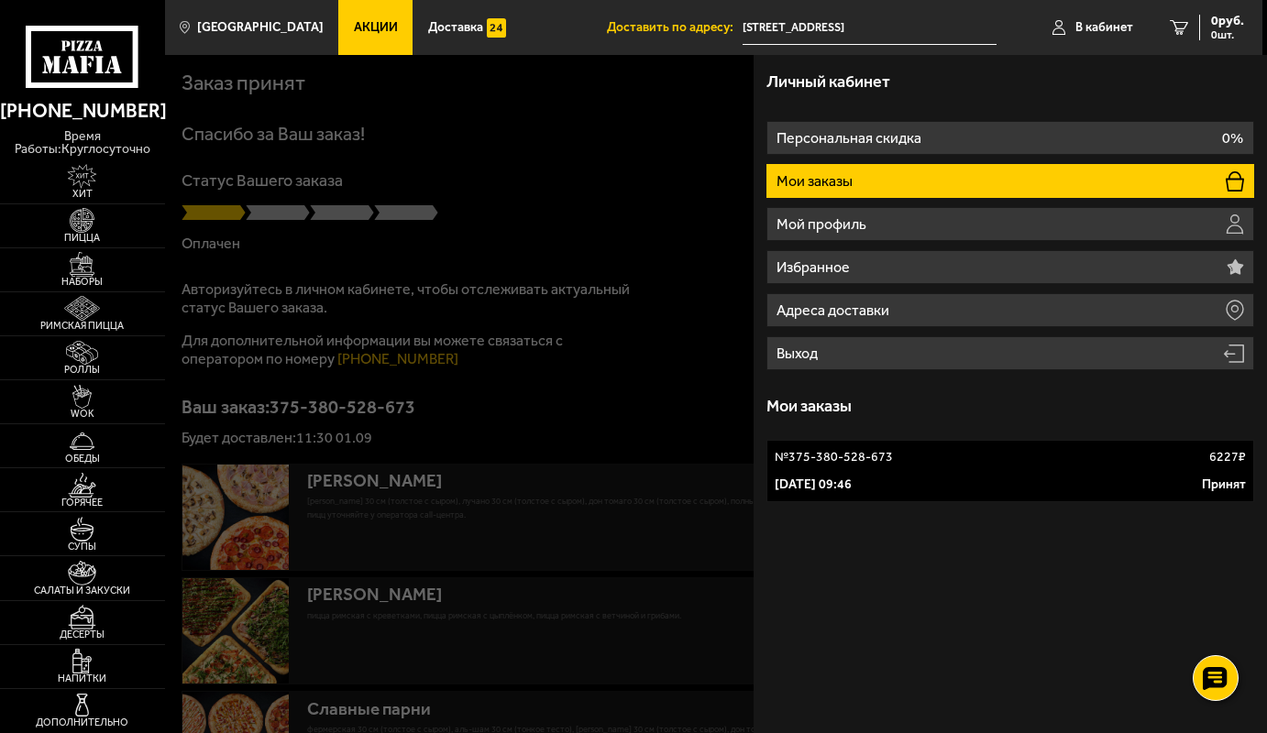
click at [825, 476] on p "1 сентября 2025 г. 09:46" at bounding box center [813, 485] width 77 height 18
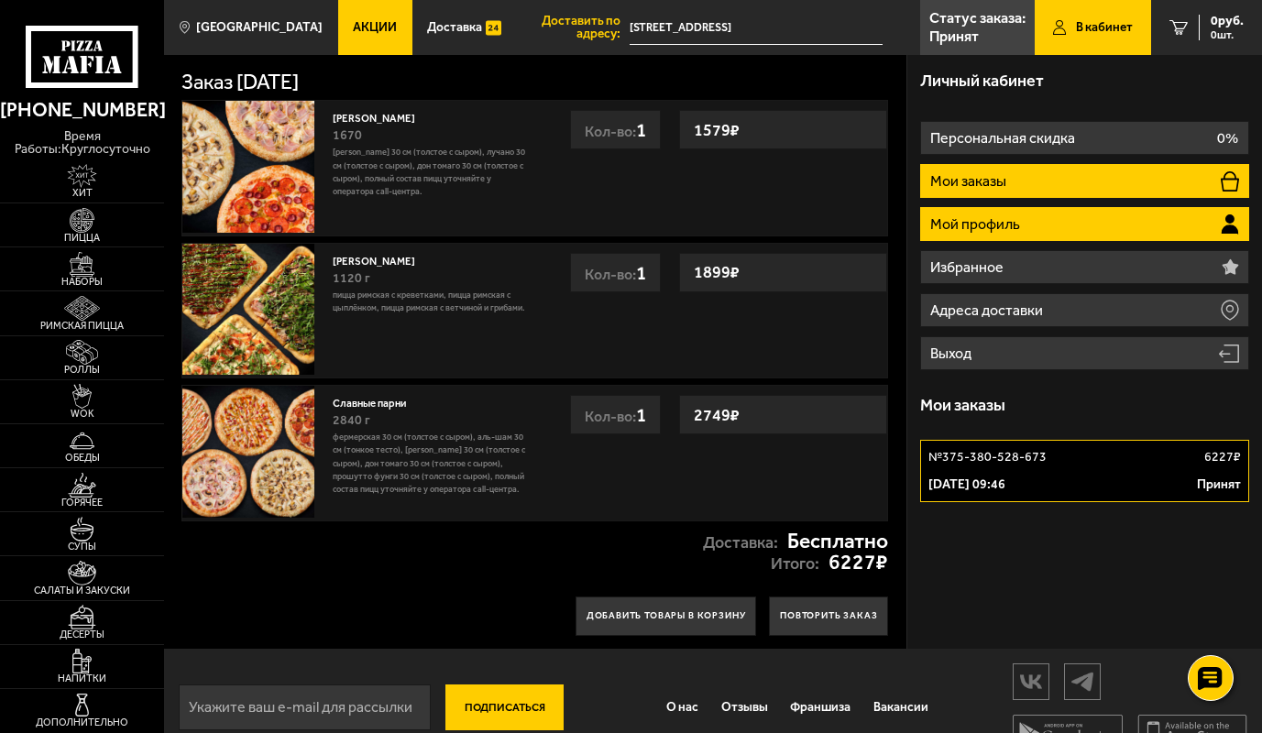
click at [1014, 225] on p "Мой профиль" at bounding box center [976, 224] width 93 height 15
